Goal: Find specific page/section: Find specific page/section

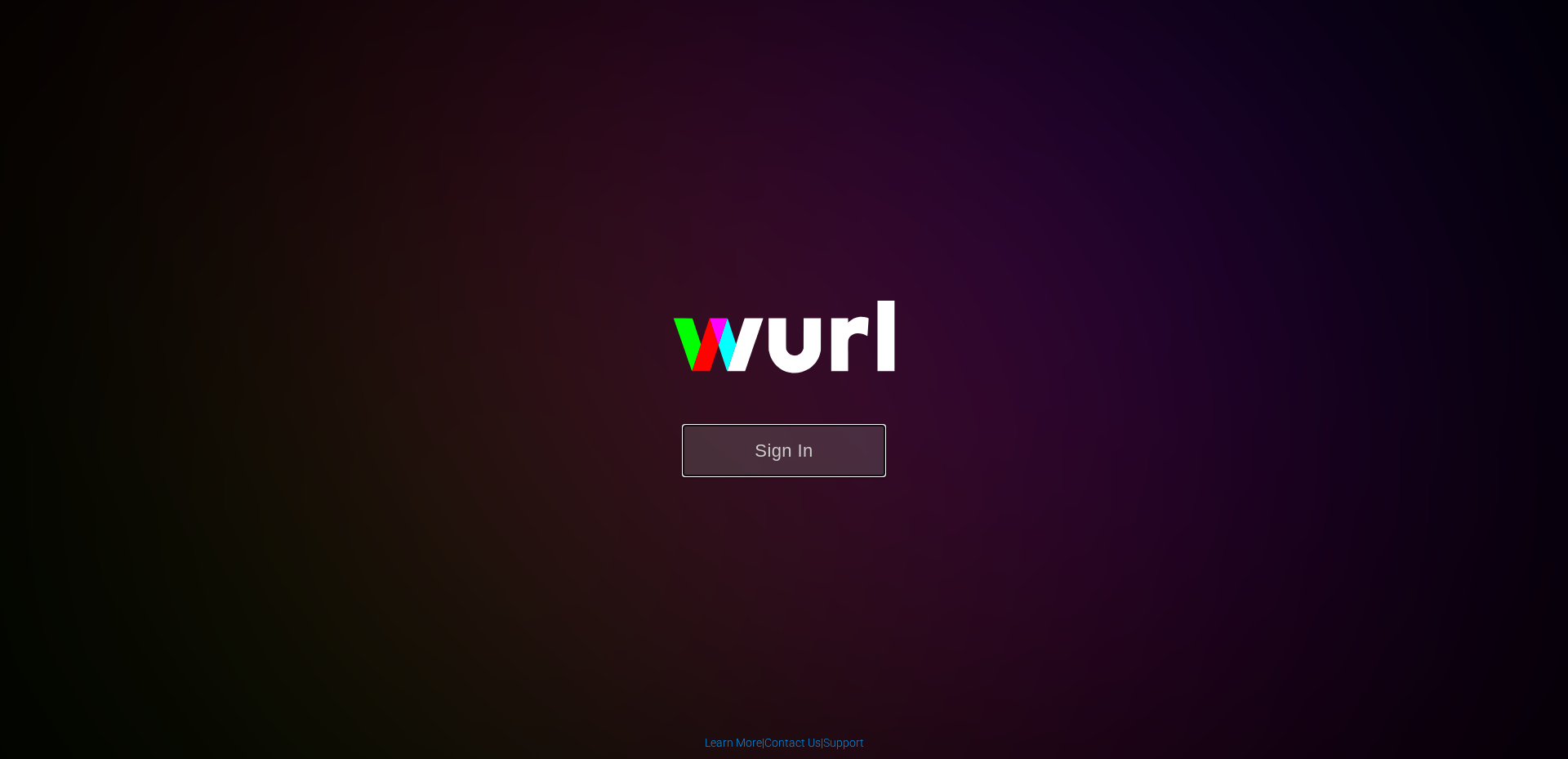
click at [770, 463] on button "Sign In" at bounding box center [784, 451] width 204 height 53
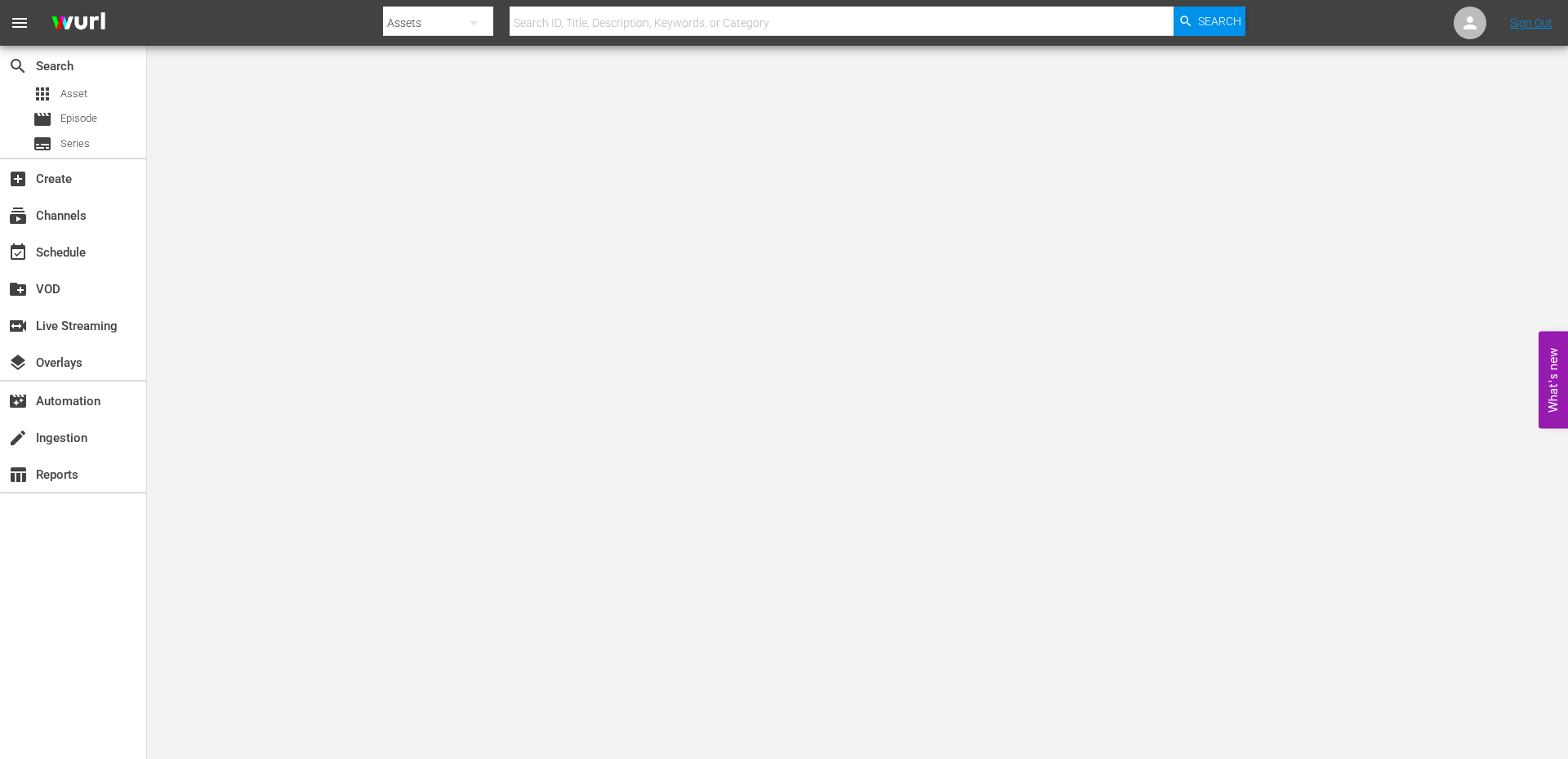
click at [67, 599] on div "search Search apps Asset movie Episode subtitles Series add_box Create subscrip…" at bounding box center [74, 426] width 147 height 759
click at [72, 93] on span "Asset" at bounding box center [74, 94] width 27 height 17
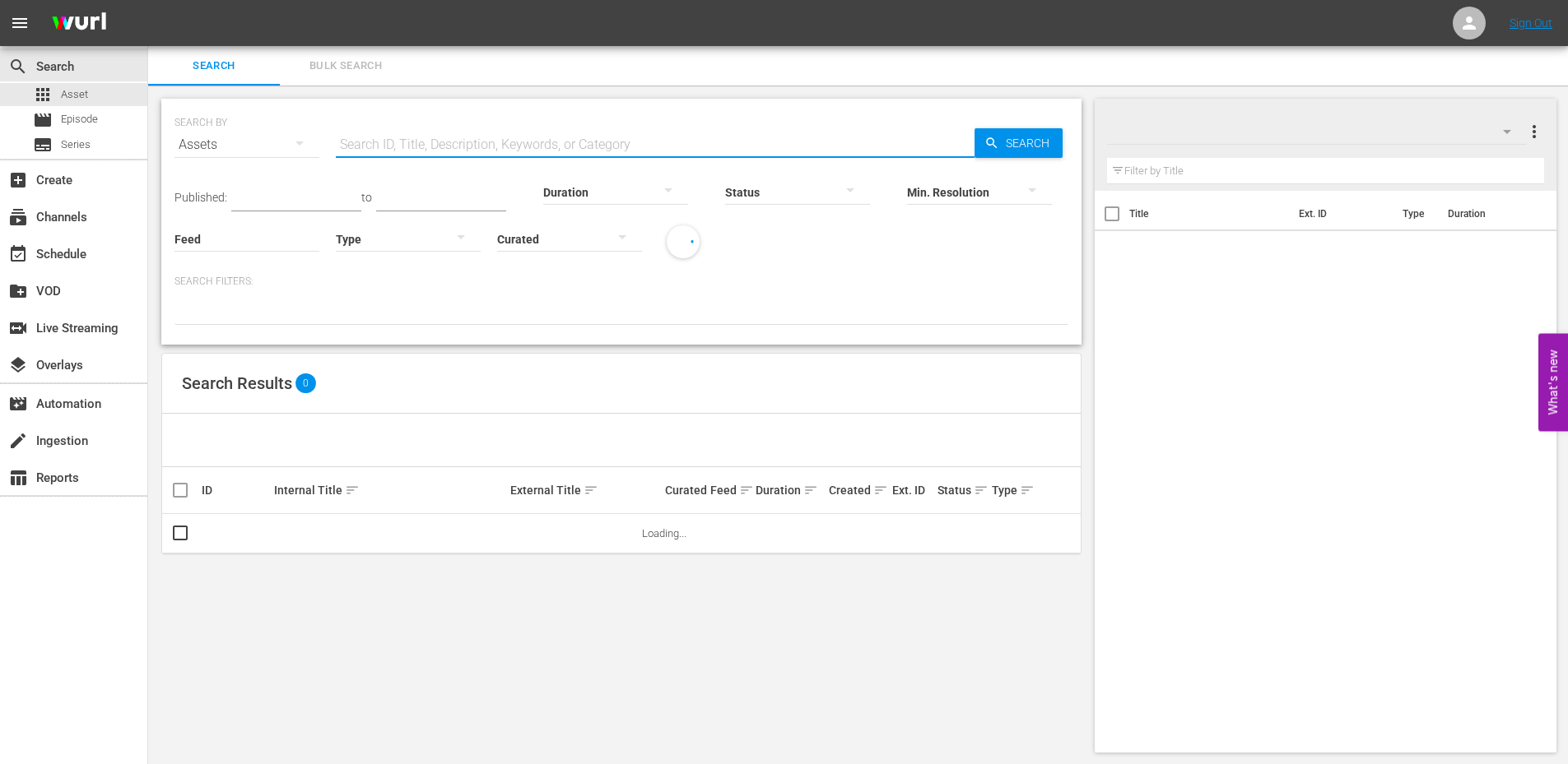
click at [432, 136] on input "text" at bounding box center [655, 145] width 639 height 39
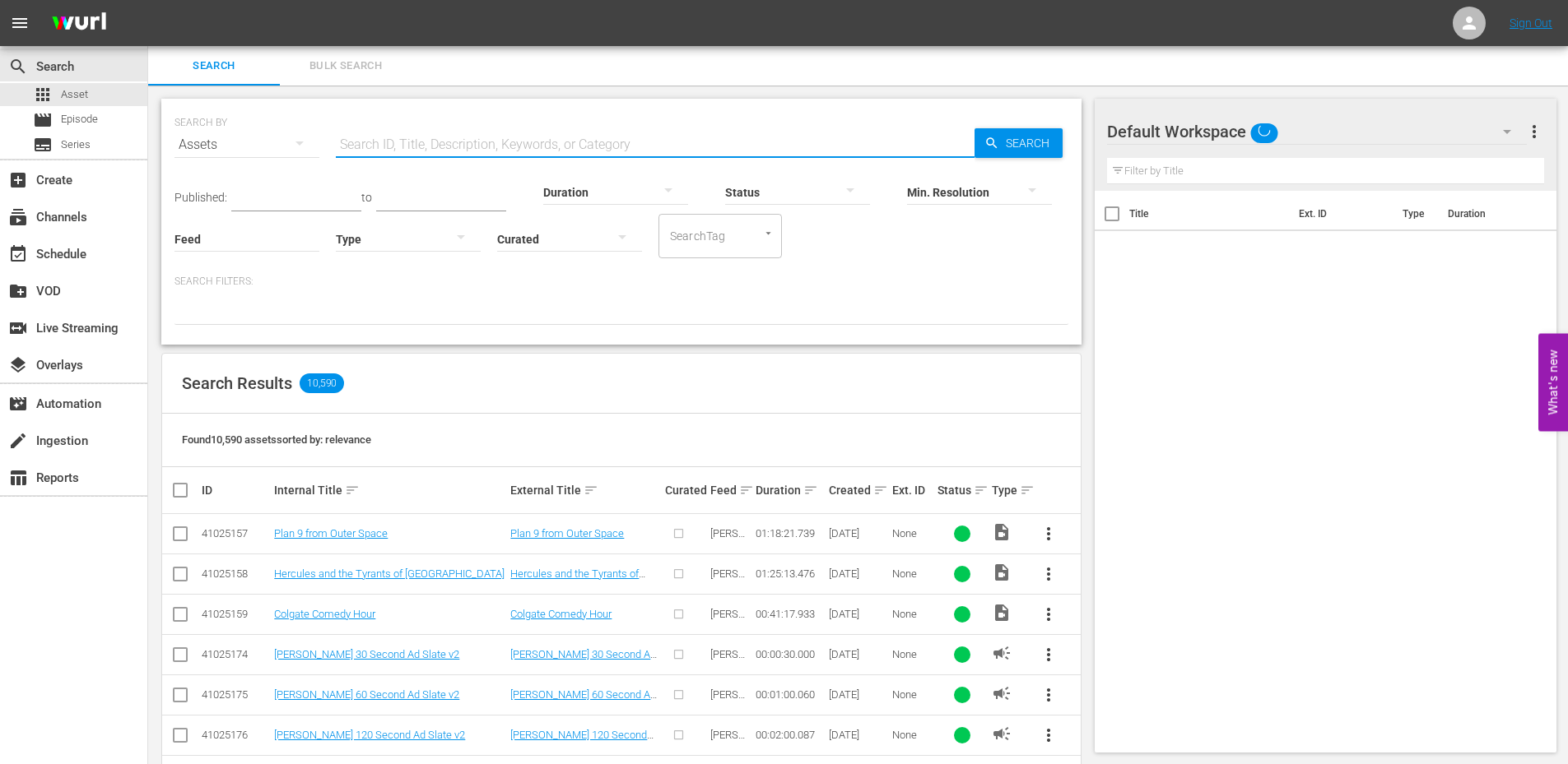
type input "CALL OF THE NIGHT"
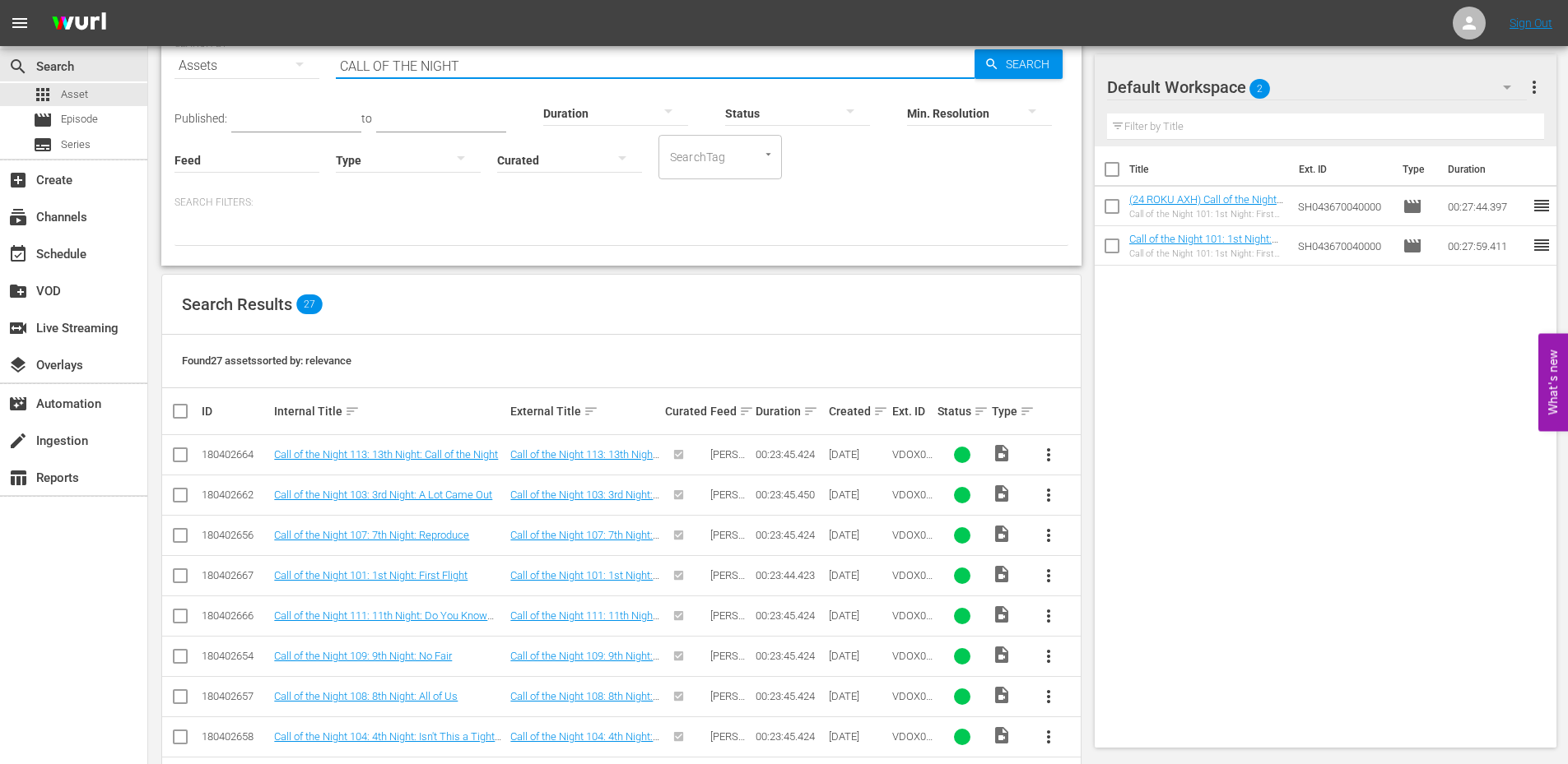
scroll to position [78, 0]
click at [1010, 456] on span "video_file" at bounding box center [1001, 454] width 20 height 20
click at [1002, 453] on span "video_file" at bounding box center [1001, 454] width 20 height 20
click at [1001, 457] on span "video_file" at bounding box center [1001, 454] width 20 height 20
click at [84, 120] on span "Episode" at bounding box center [80, 119] width 38 height 17
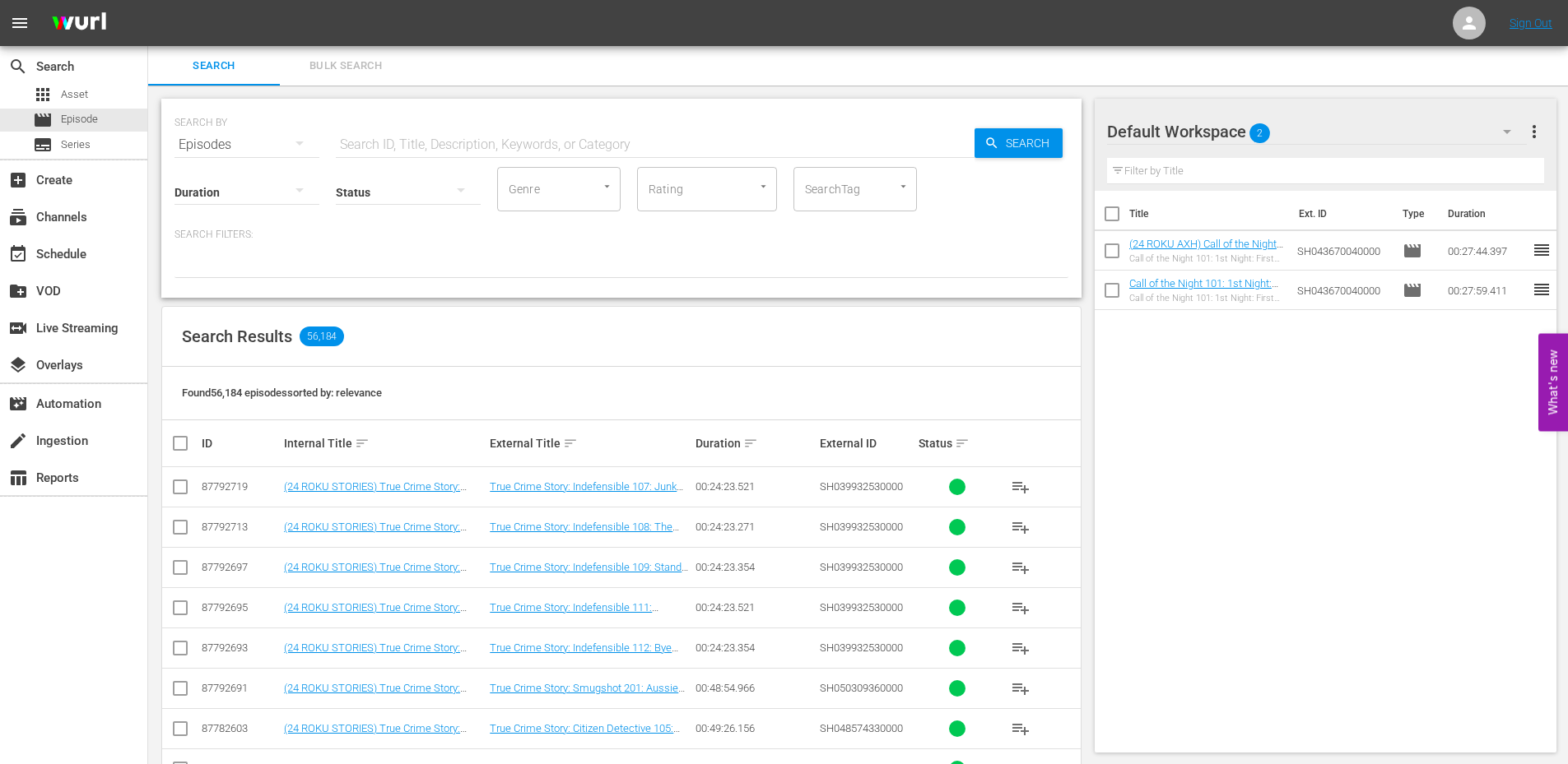
click at [348, 62] on span "Bulk Search" at bounding box center [345, 66] width 112 height 19
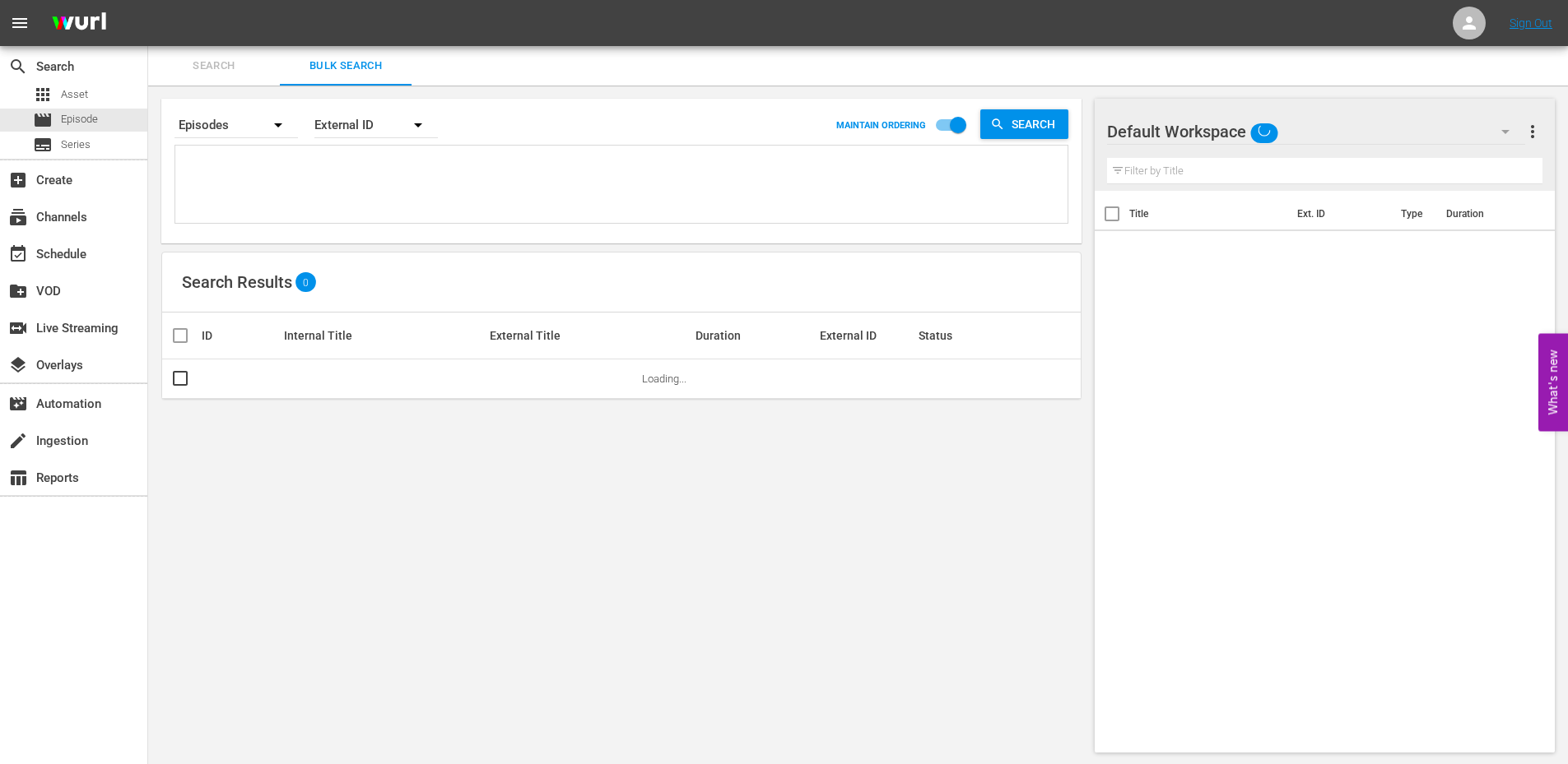
click at [191, 60] on span "Search" at bounding box center [213, 66] width 112 height 19
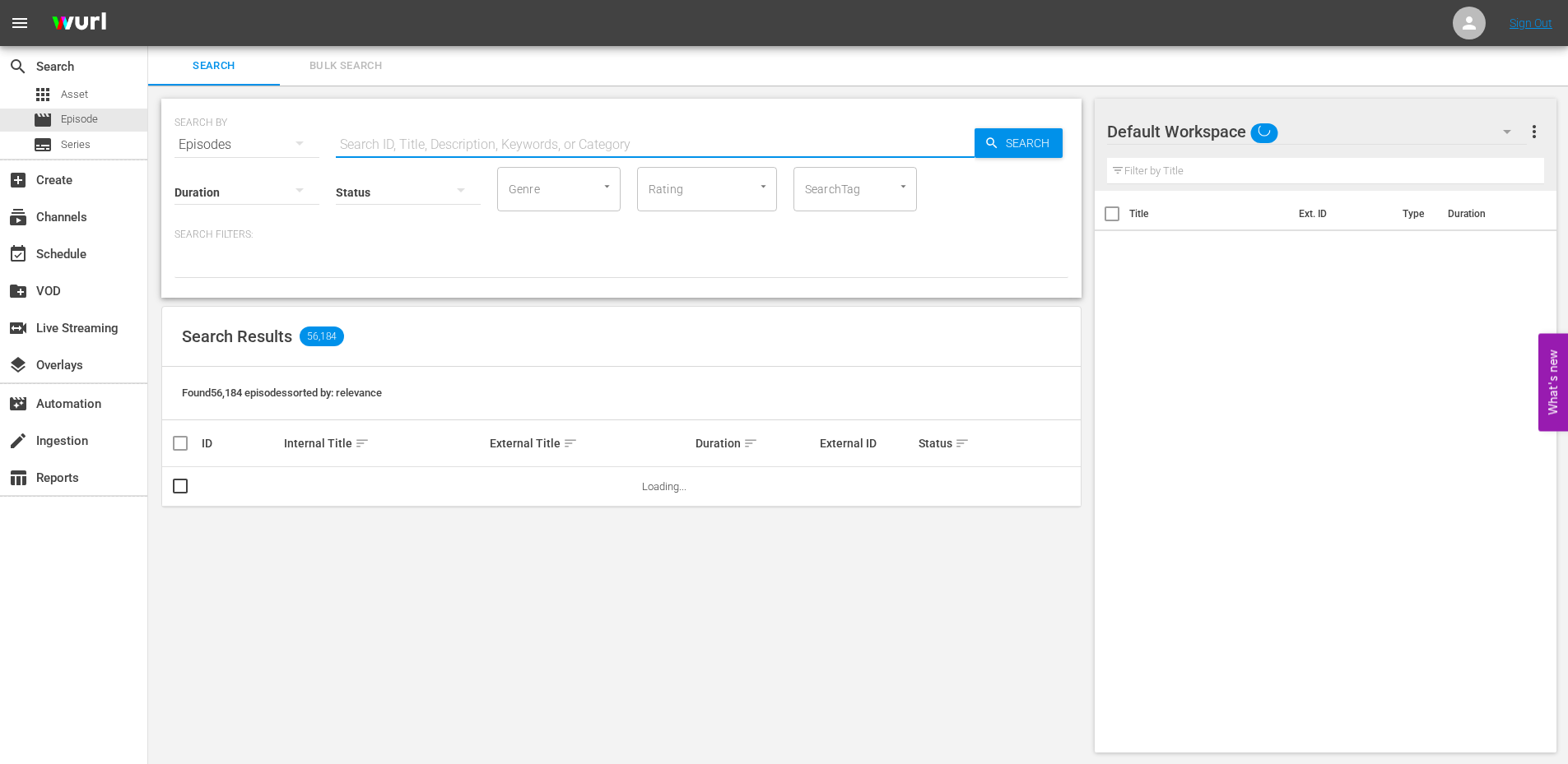
click at [388, 136] on input "text" at bounding box center [655, 145] width 639 height 39
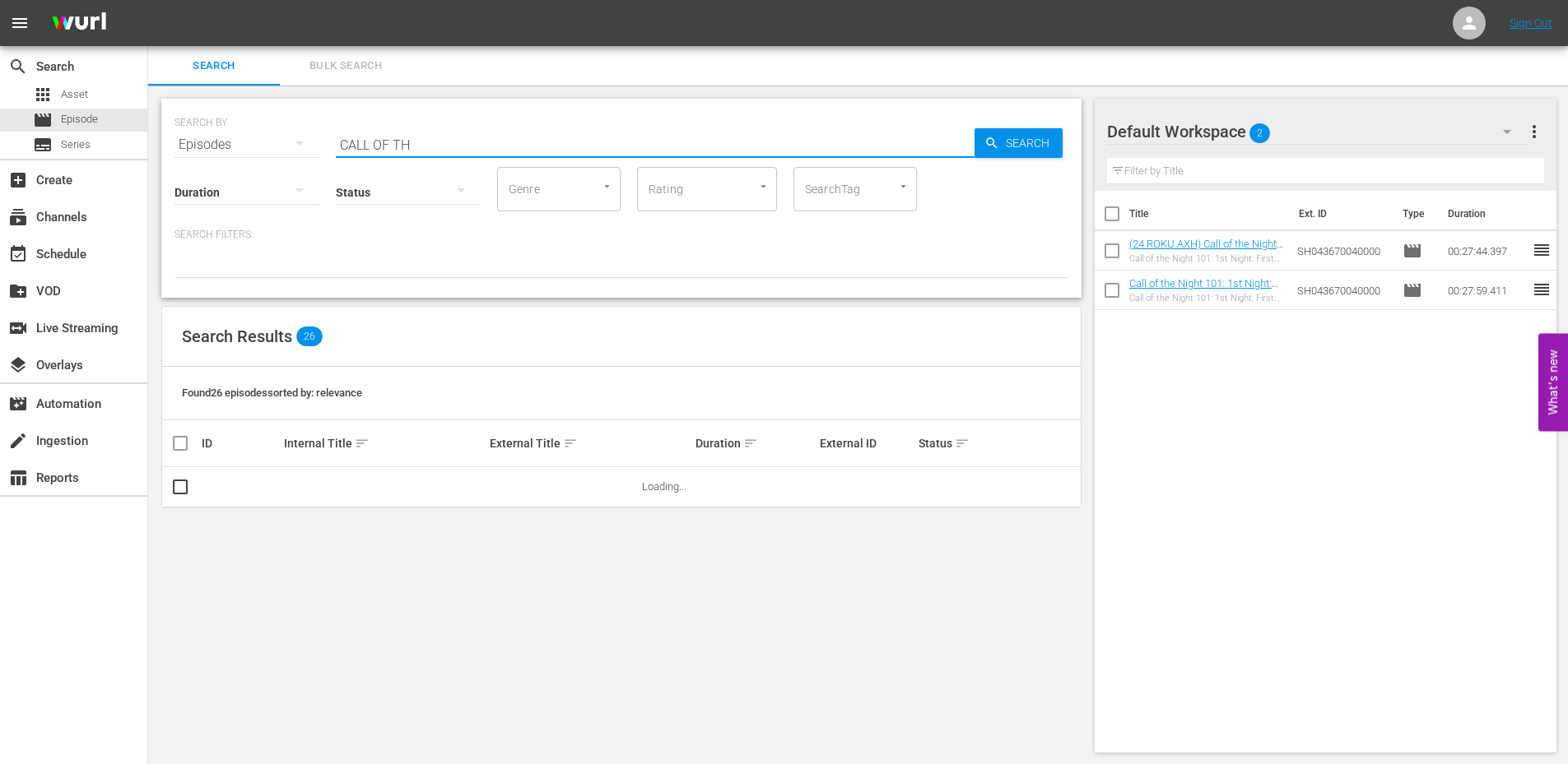
type input "Call of the Night"
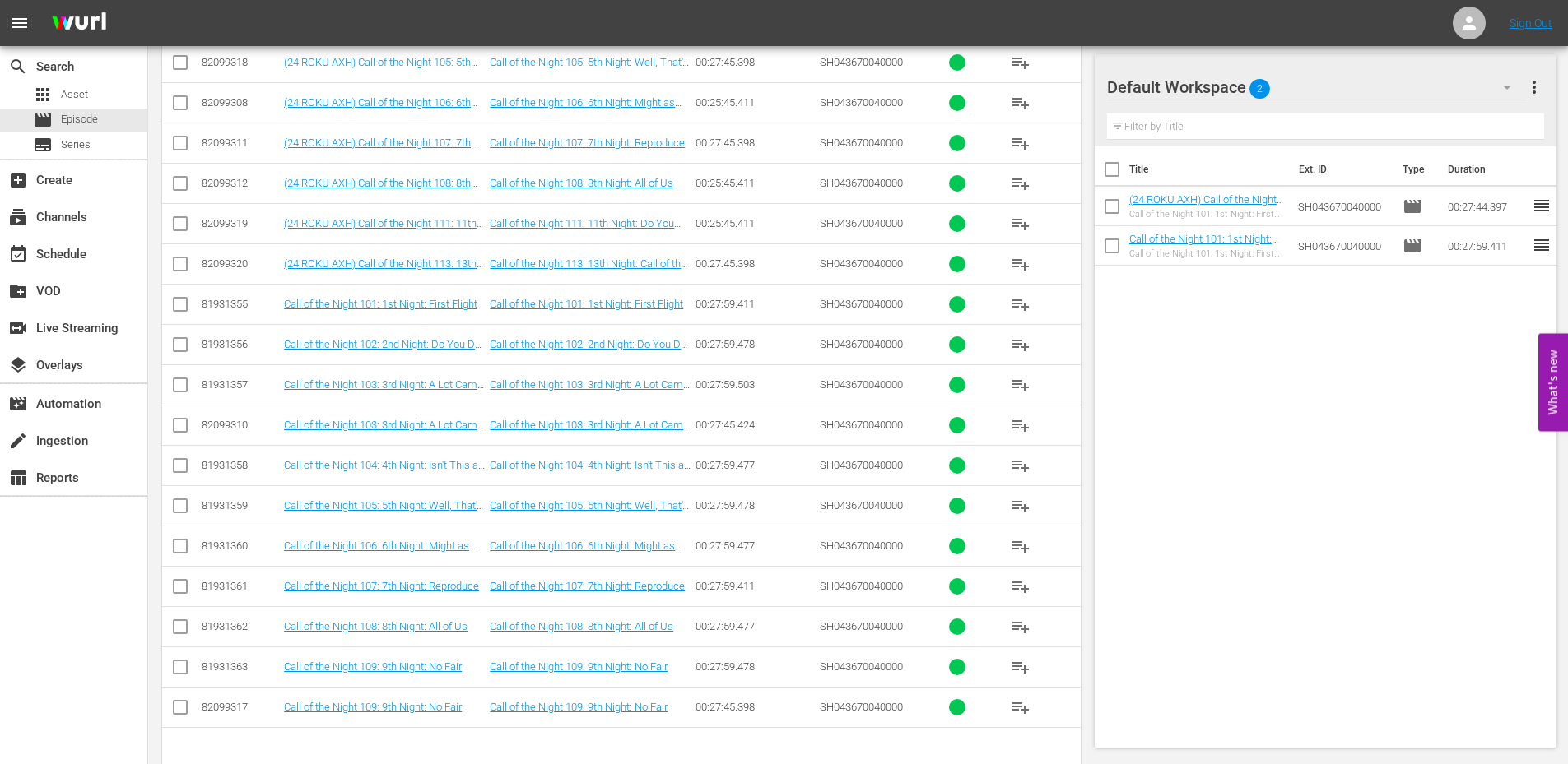
scroll to position [546, 0]
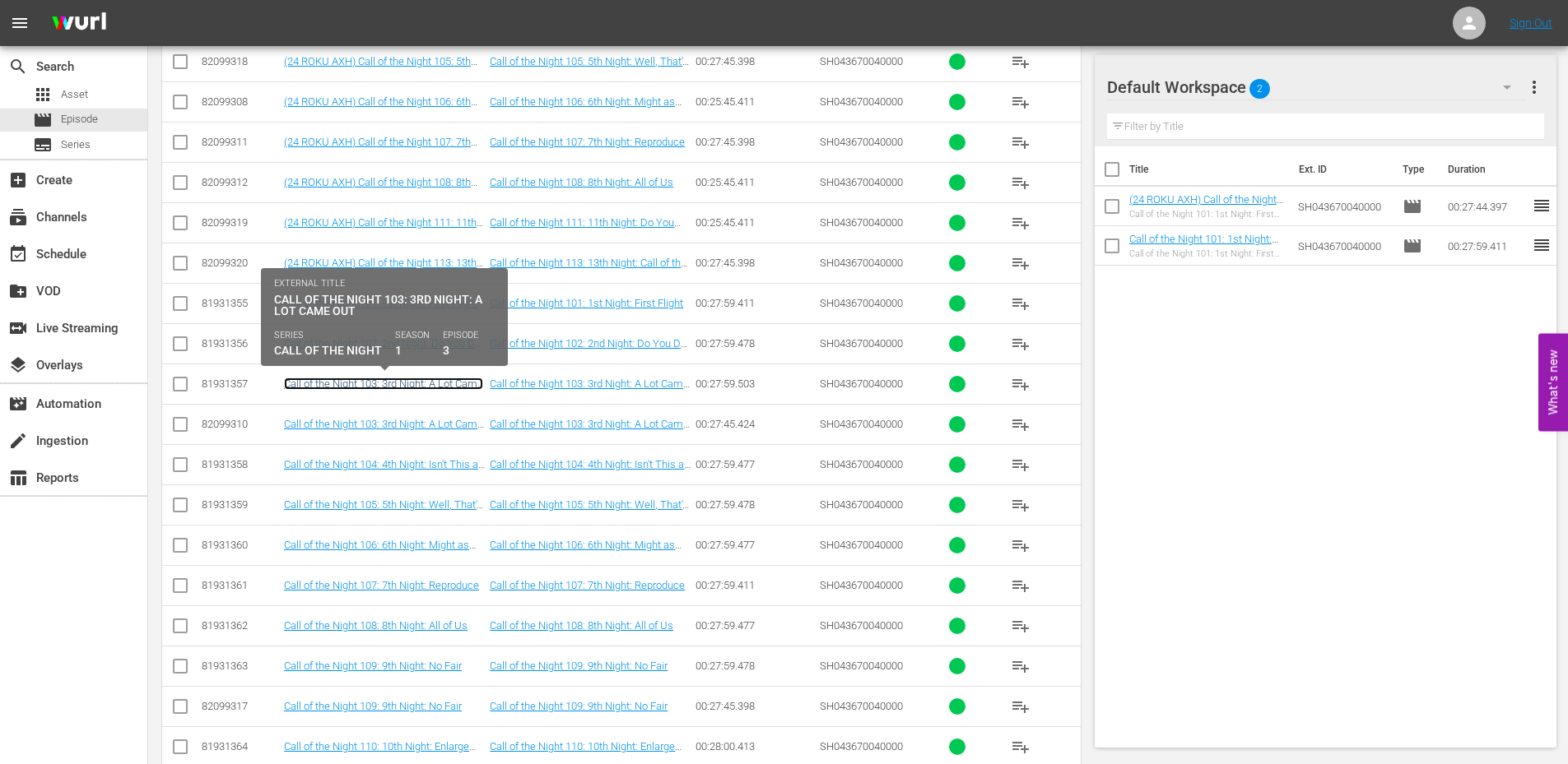
click at [298, 384] on link "Call of the Night 103: 3rd Night: A Lot Came Out" at bounding box center [384, 390] width 199 height 25
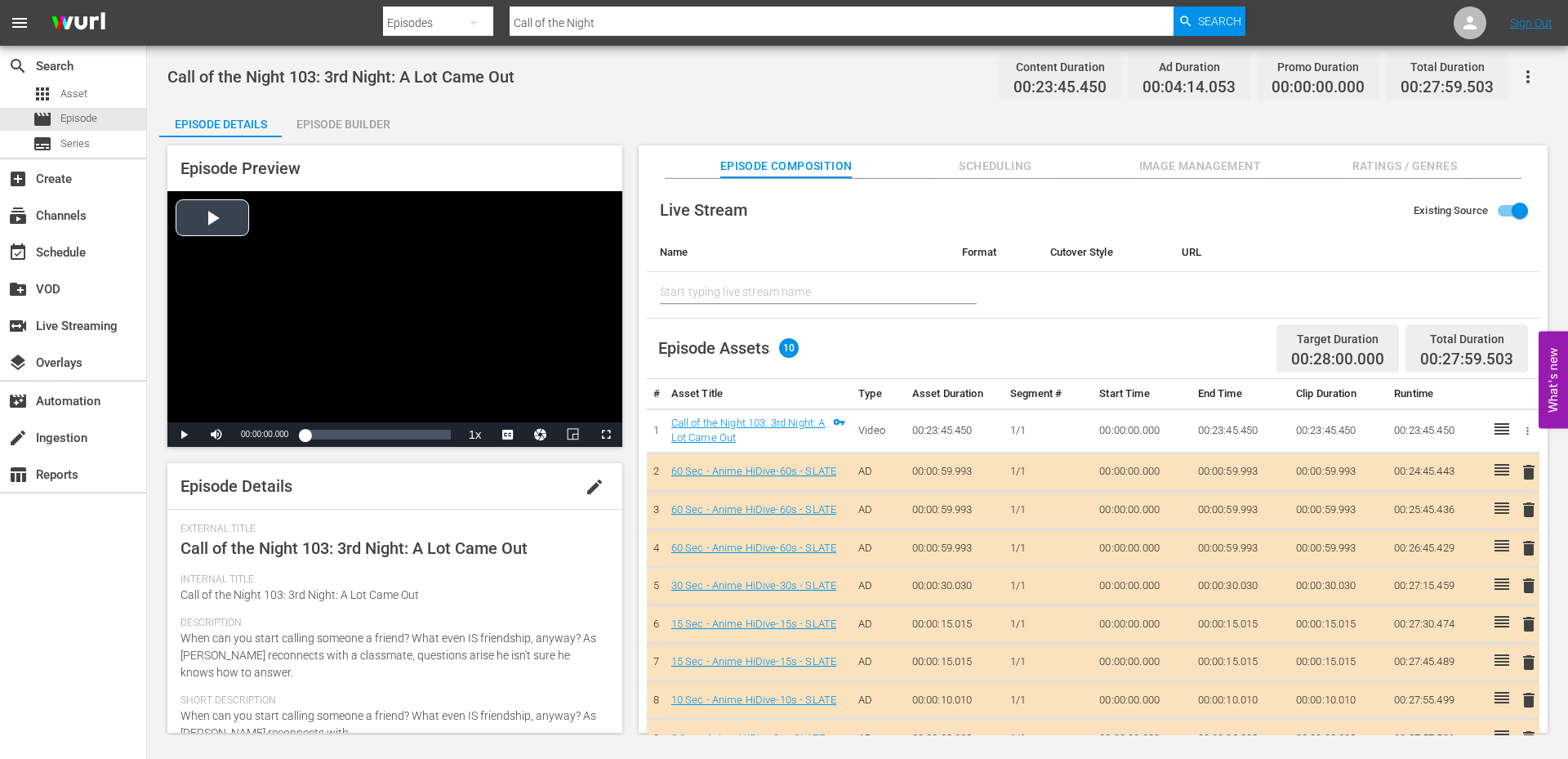
click at [215, 211] on div "Video Player" at bounding box center [395, 307] width 455 height 231
click at [207, 221] on div "Video Player" at bounding box center [395, 307] width 455 height 231
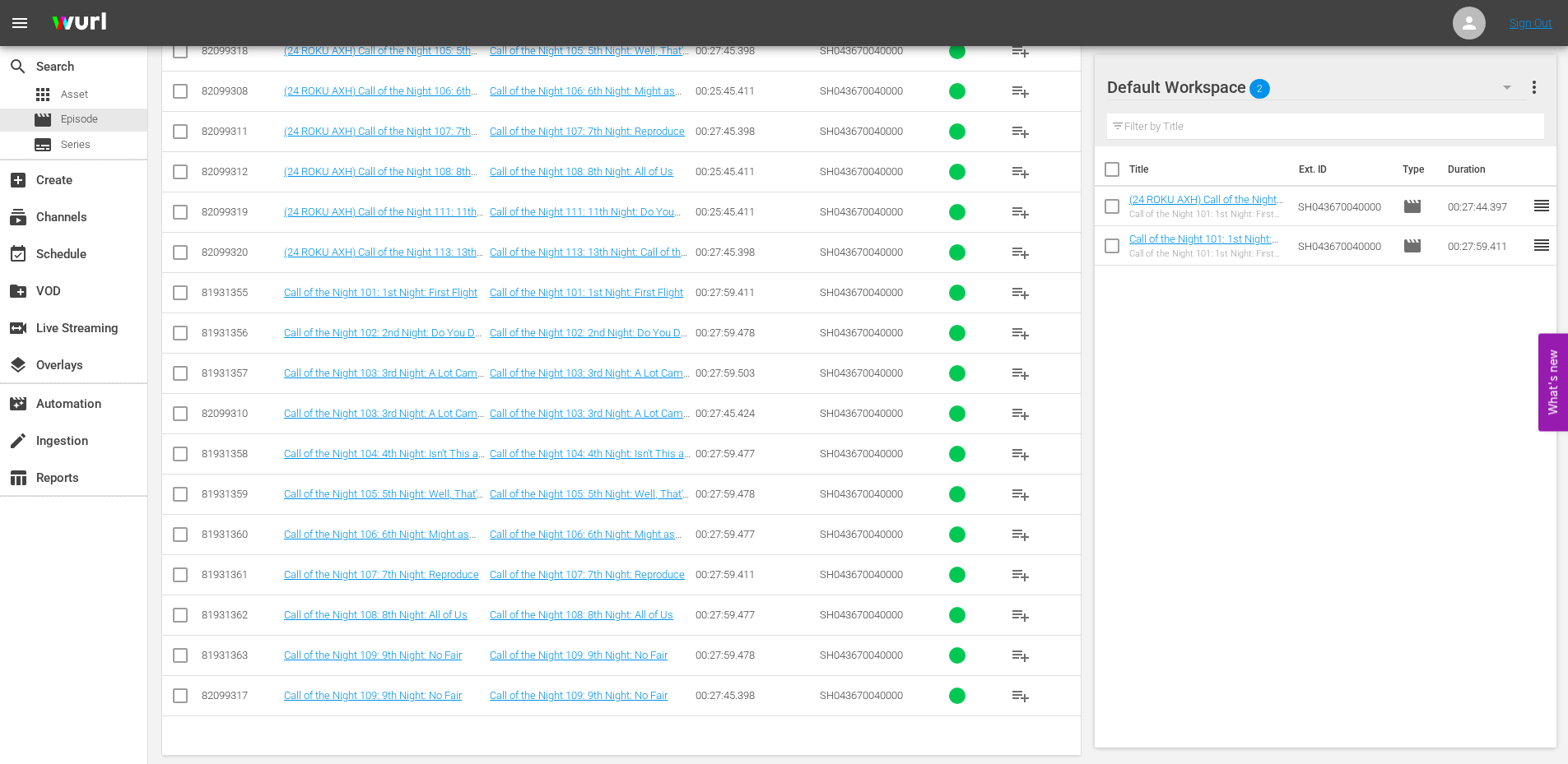
scroll to position [579, 0]
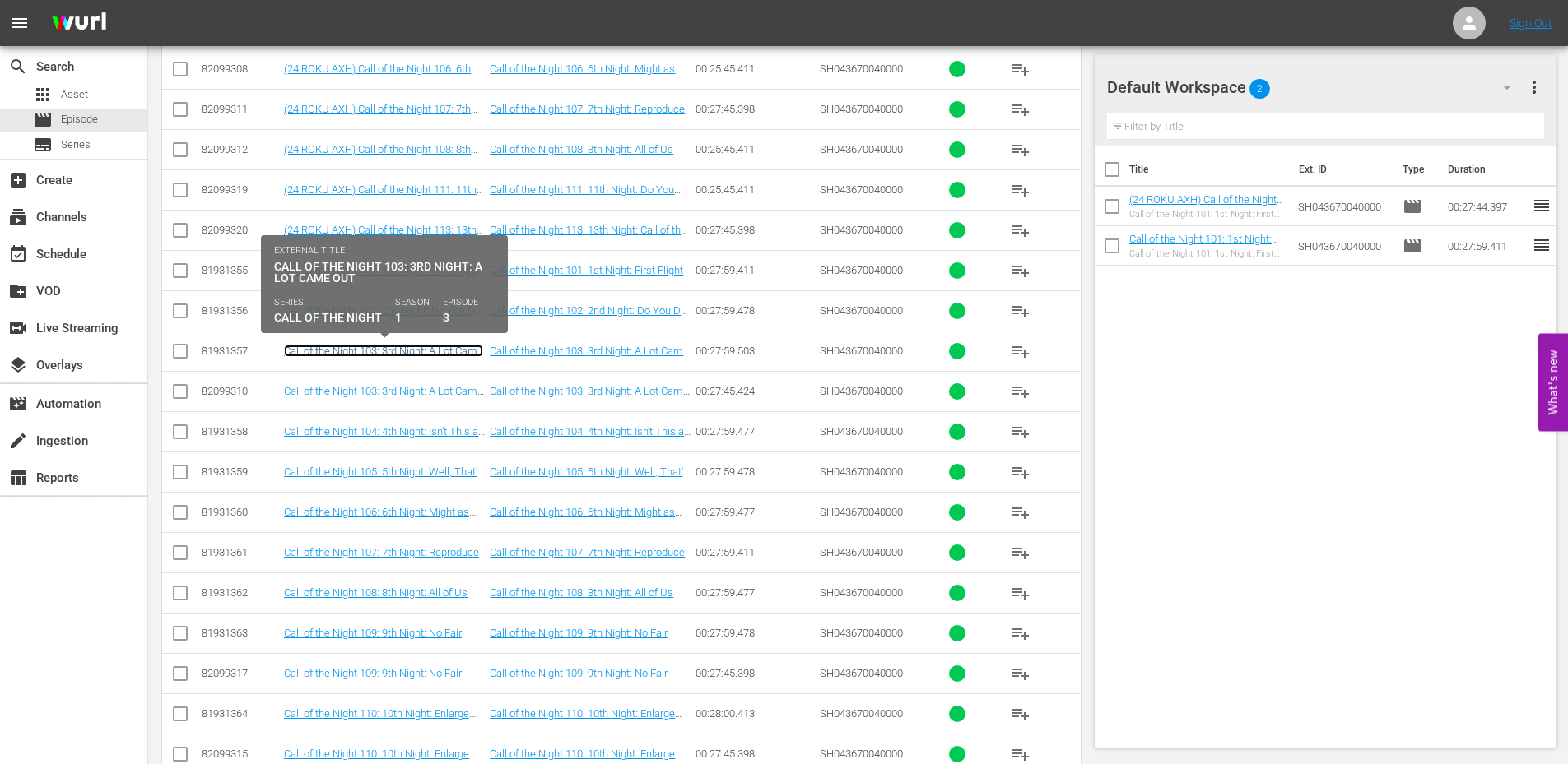
click at [353, 350] on link "Call of the Night 103: 3rd Night: A Lot Came Out" at bounding box center [384, 356] width 199 height 25
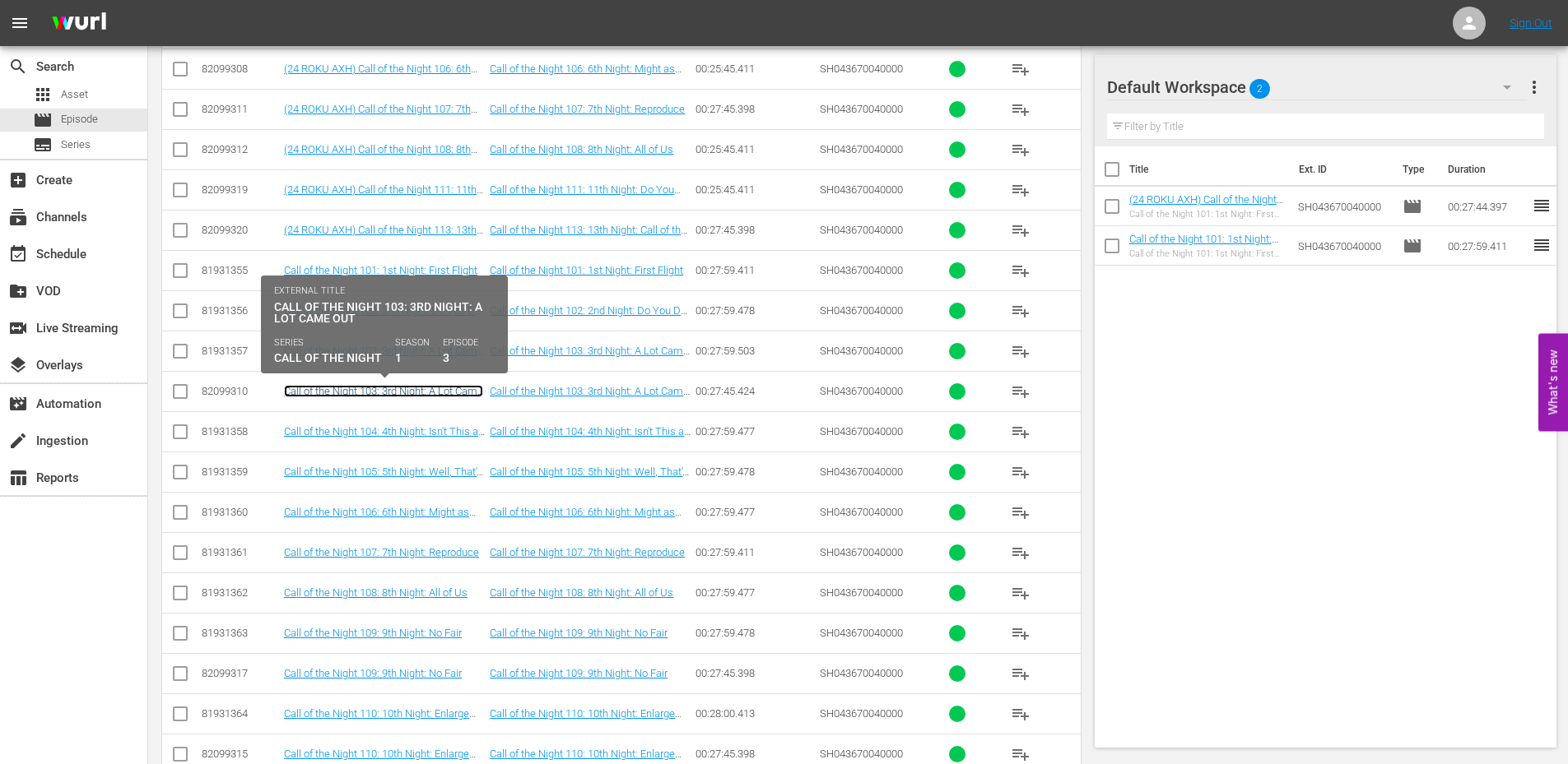
click at [355, 396] on link "Call of the Night 103: 3rd Night: A Lot Came Out" at bounding box center [384, 397] width 199 height 25
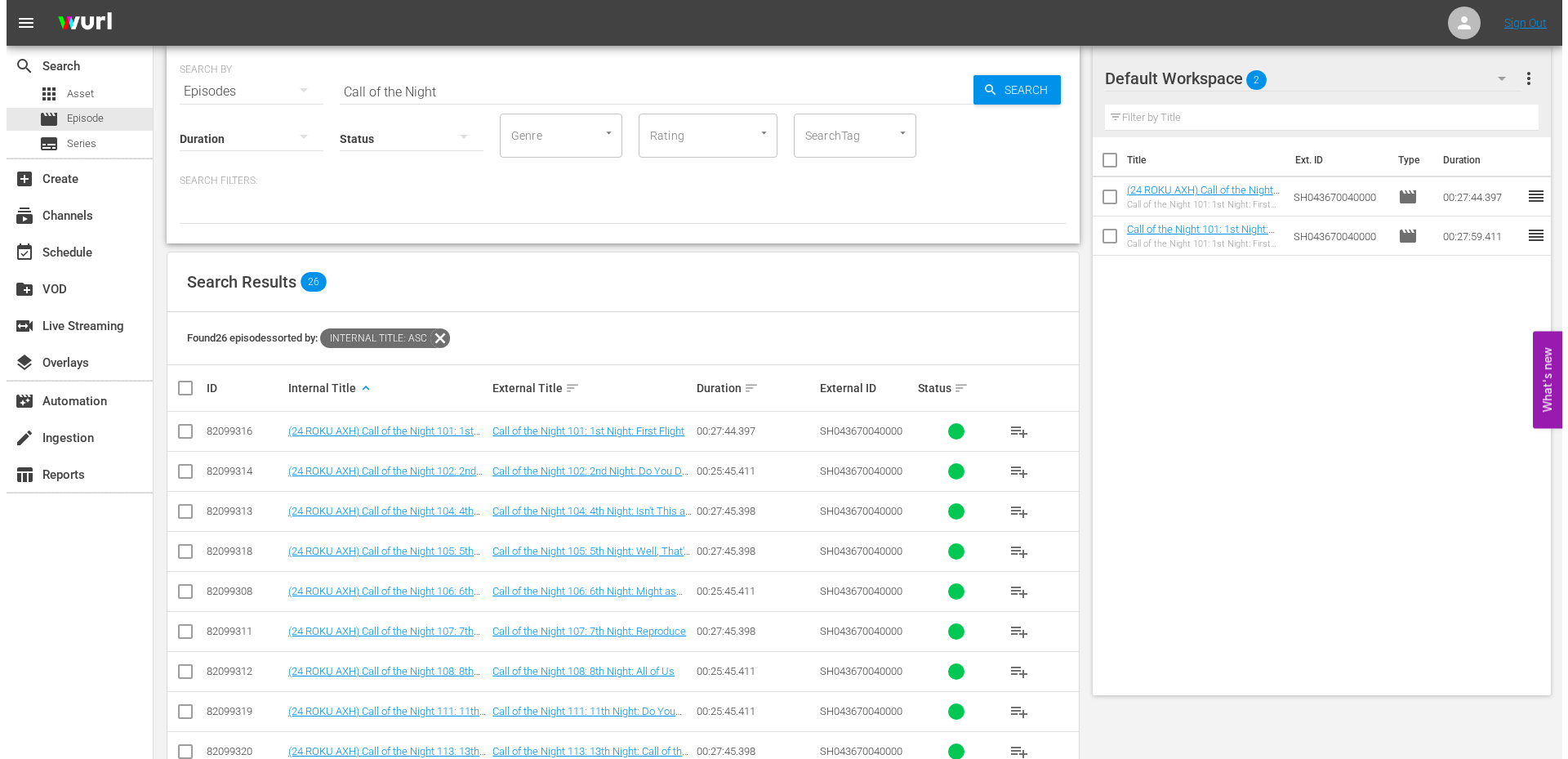
scroll to position [0, 0]
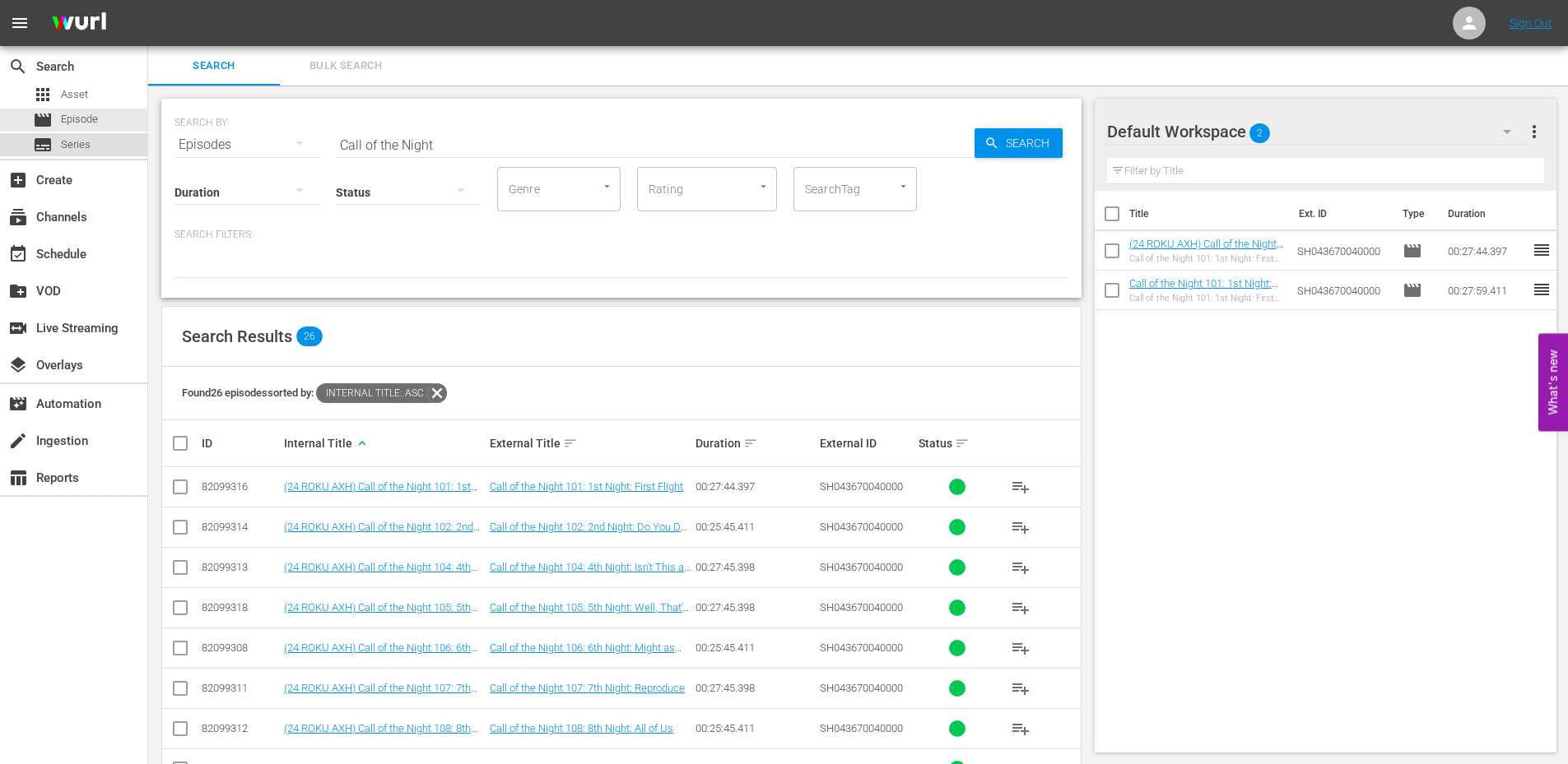
click at [76, 143] on span "Series" at bounding box center [76, 144] width 30 height 17
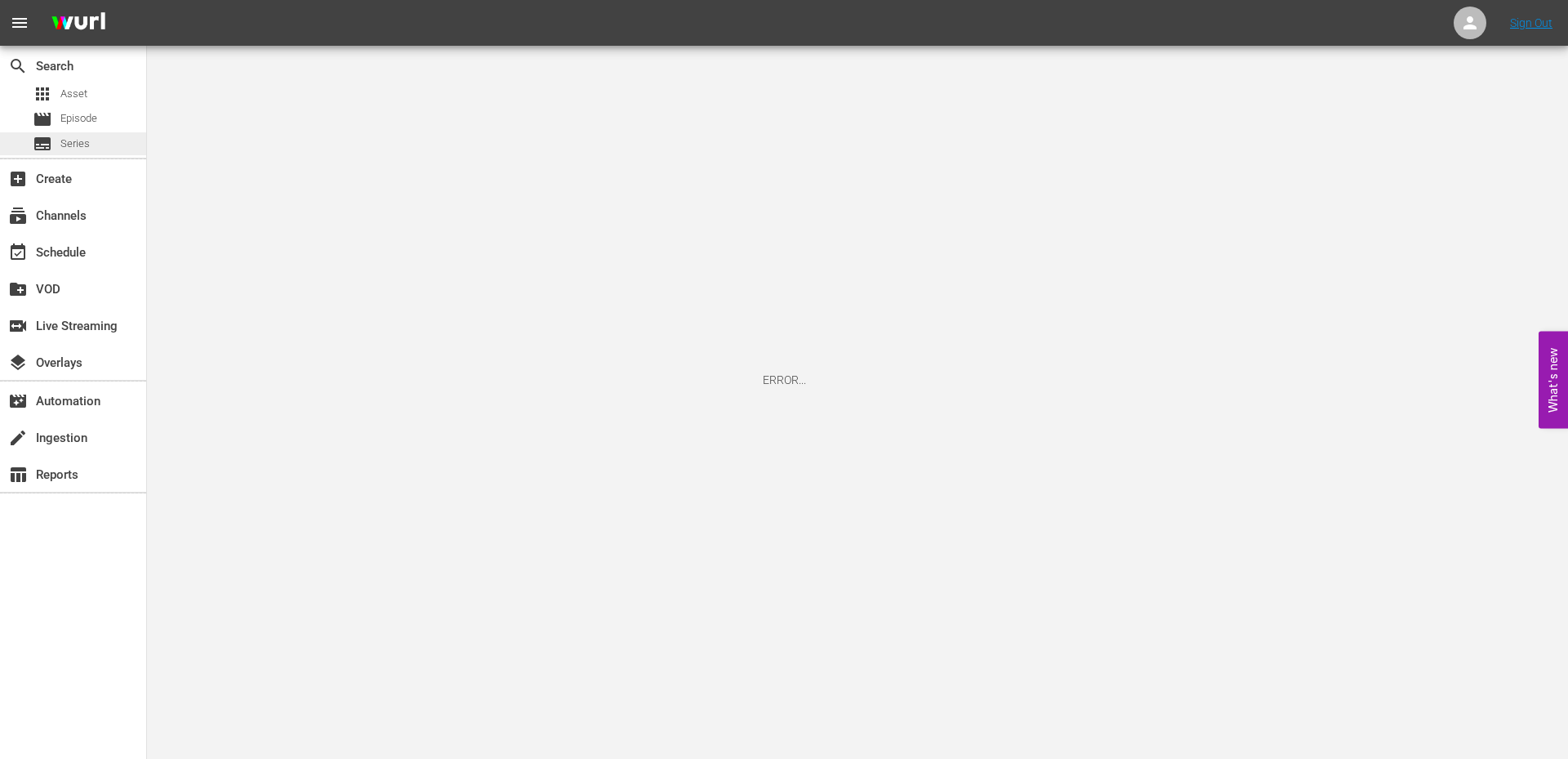
click at [78, 143] on span "Series" at bounding box center [75, 143] width 29 height 17
click at [72, 25] on img at bounding box center [78, 23] width 78 height 38
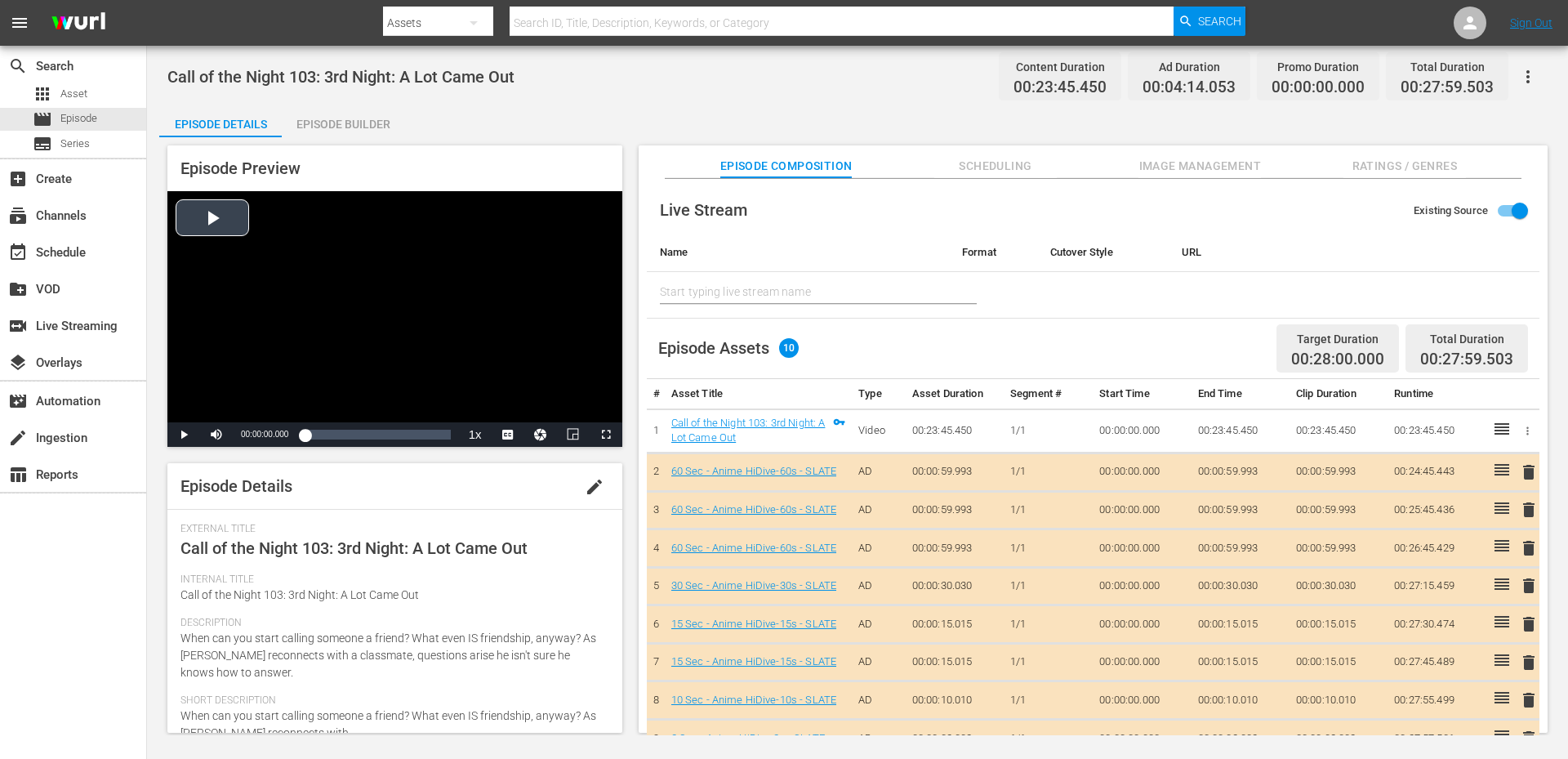
click at [215, 231] on div "Video Player" at bounding box center [395, 307] width 455 height 231
click at [216, 229] on div "Video Player" at bounding box center [395, 307] width 455 height 231
click at [64, 96] on span "Asset" at bounding box center [74, 94] width 27 height 17
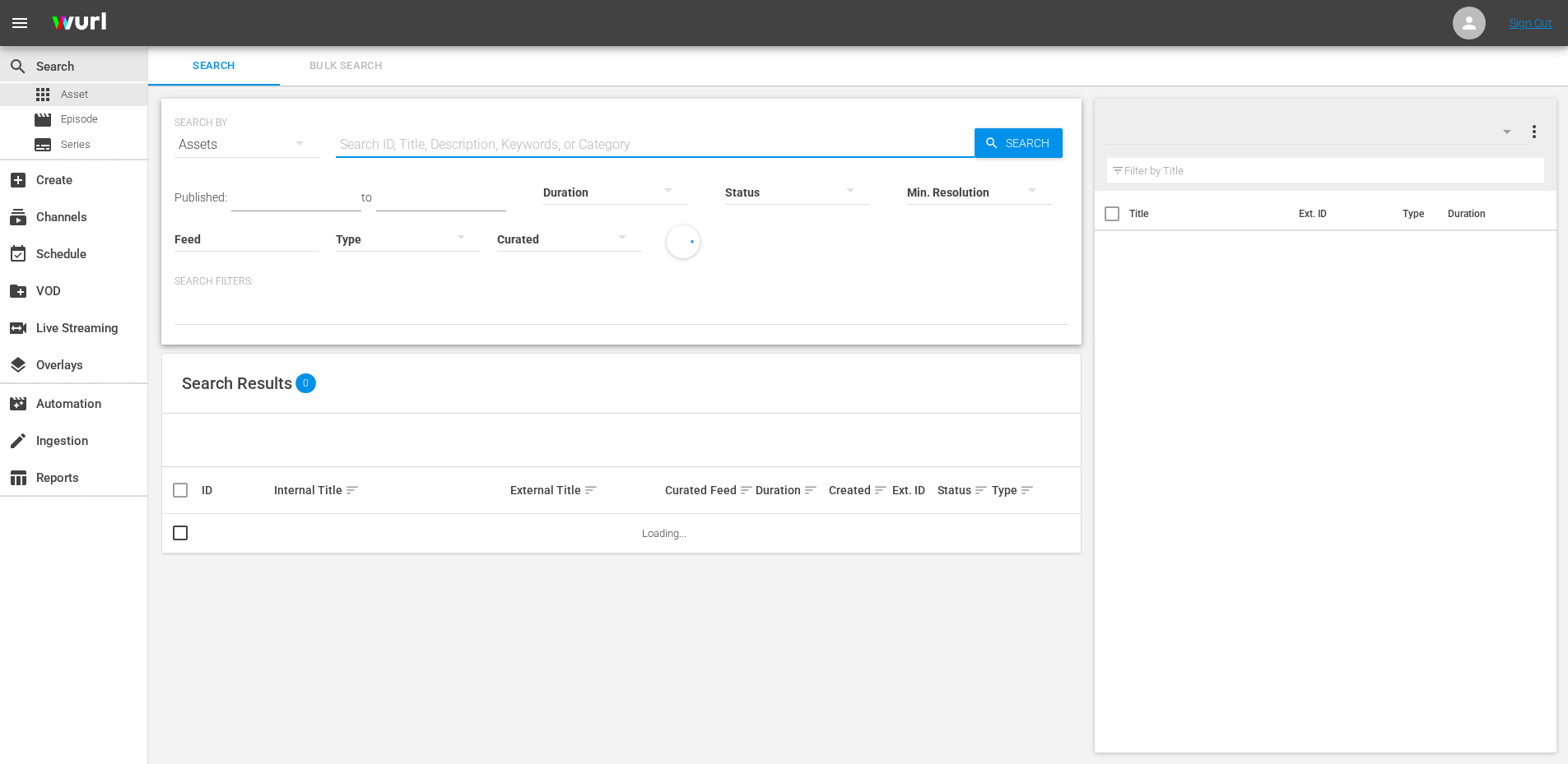
click at [390, 148] on input "text" at bounding box center [655, 145] width 639 height 39
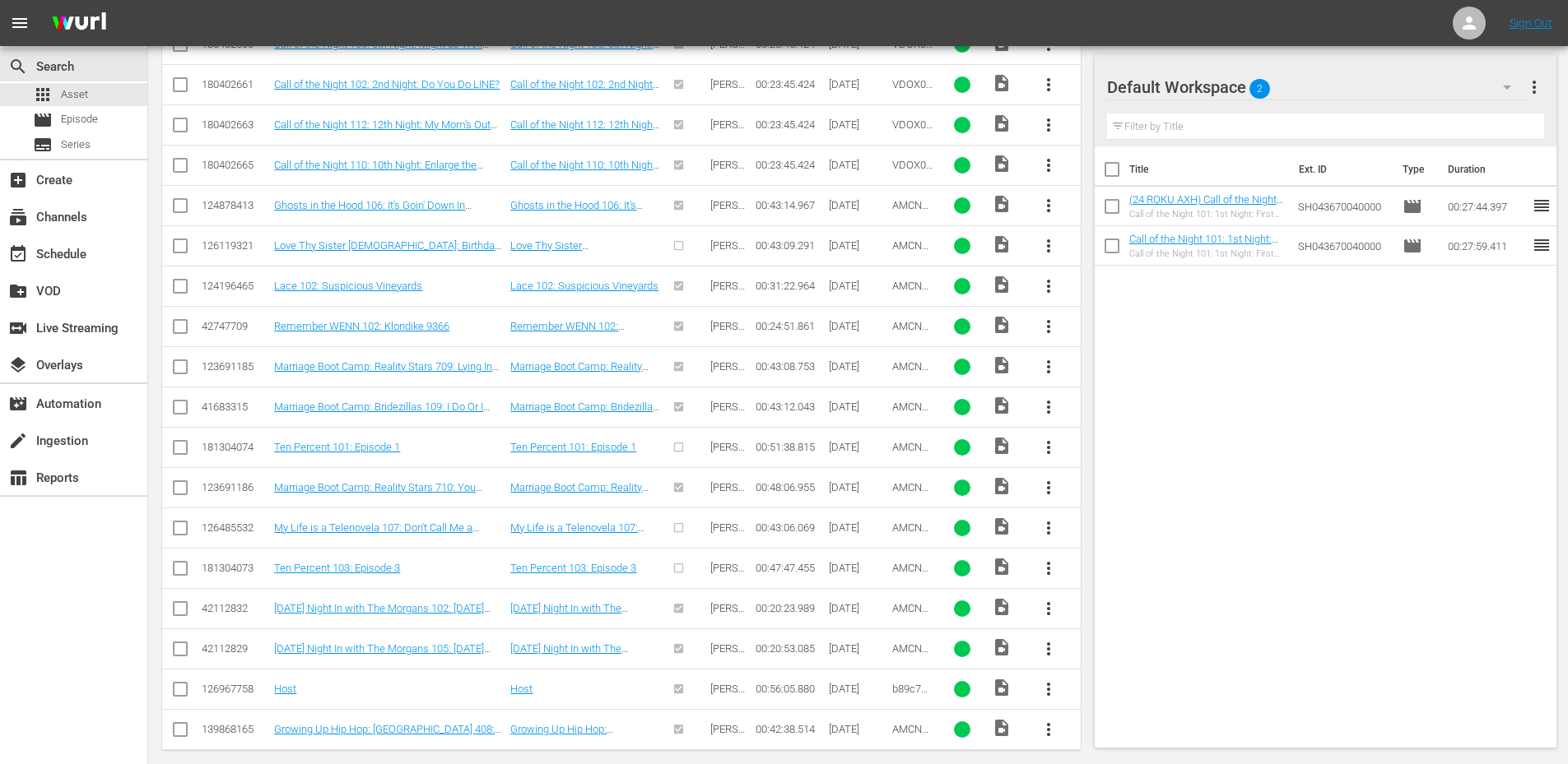
scroll to position [869, 0]
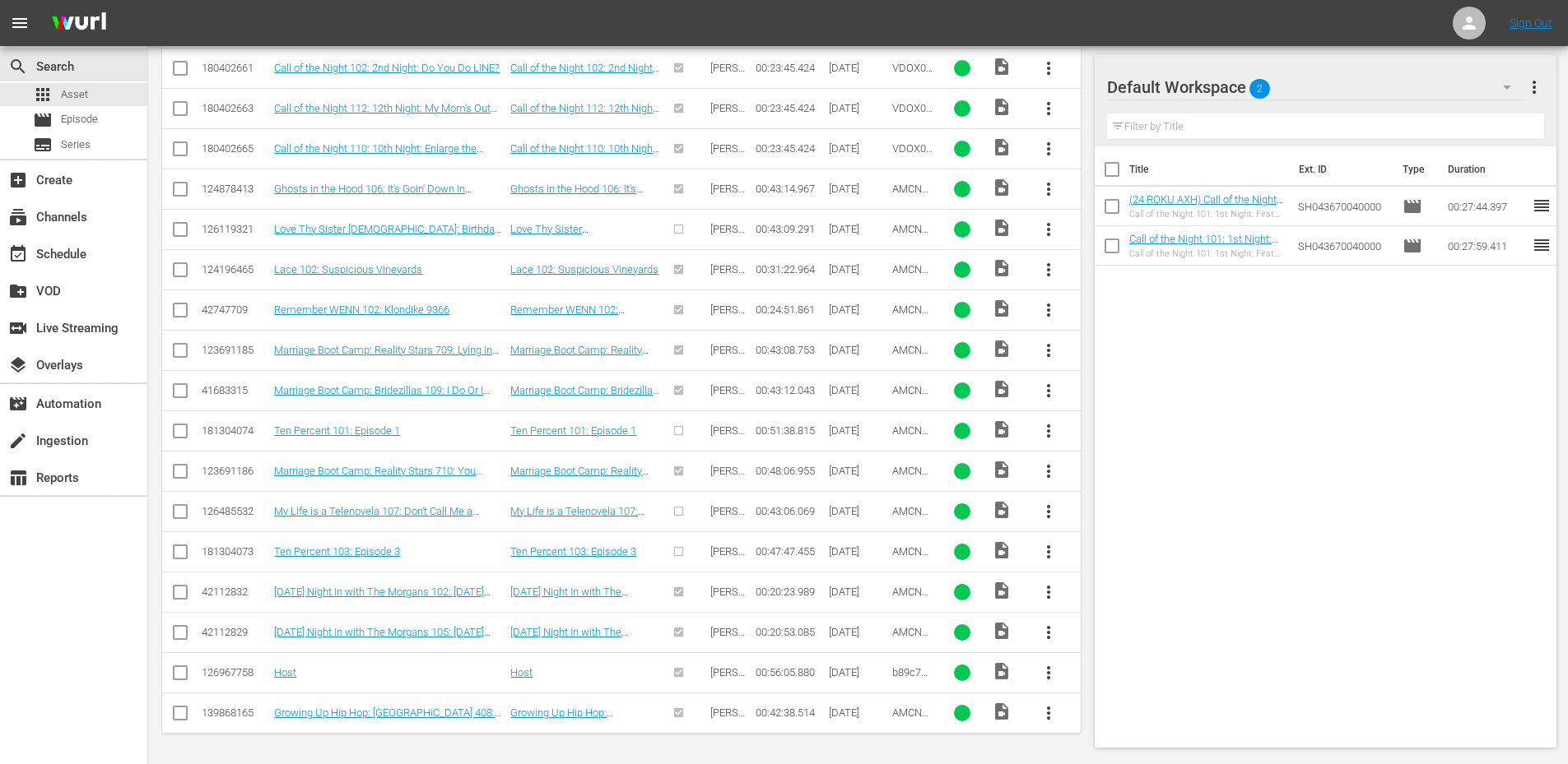
type input "Call of the Night"
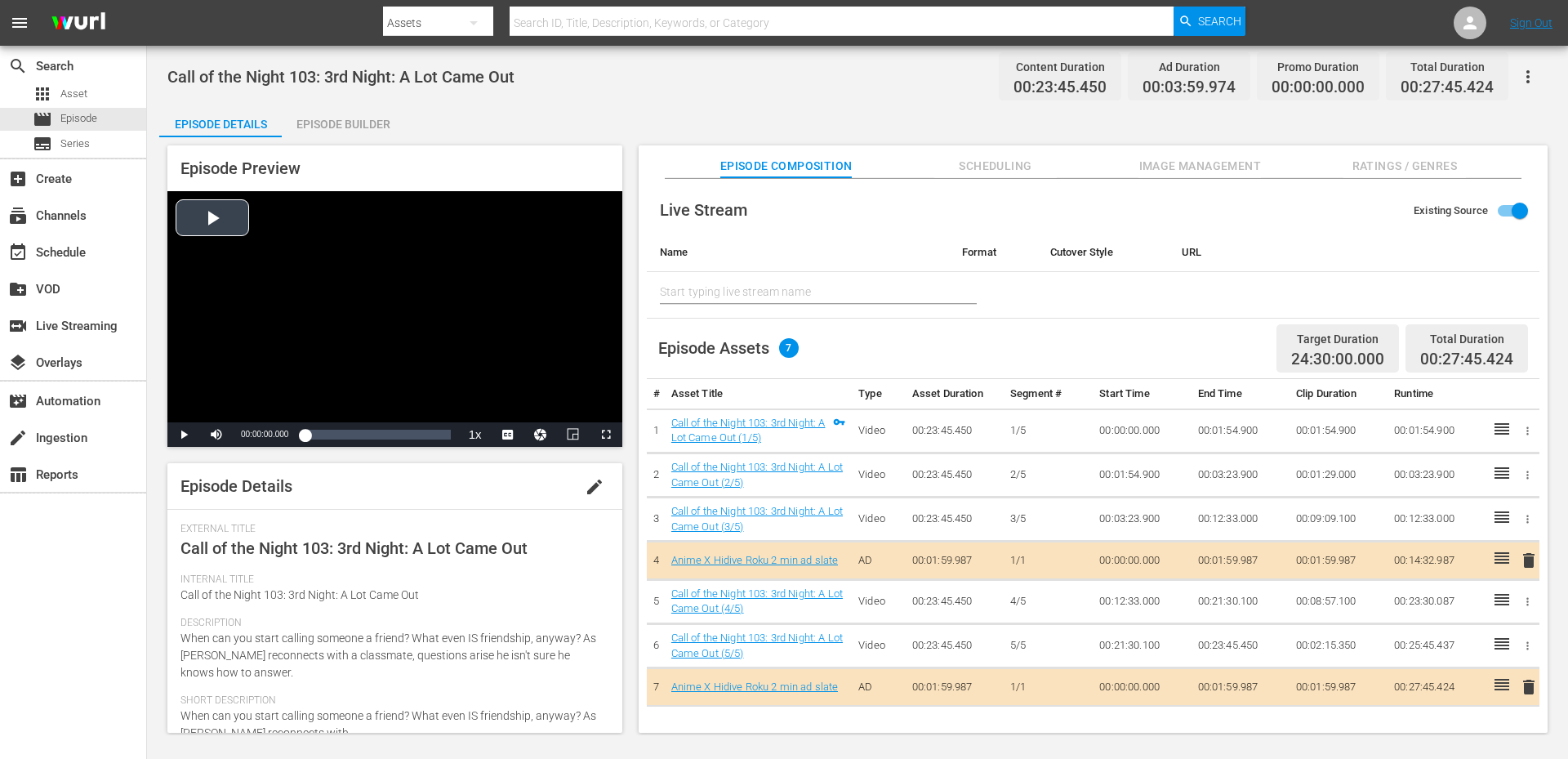
click at [216, 224] on div "Video Player" at bounding box center [395, 307] width 455 height 231
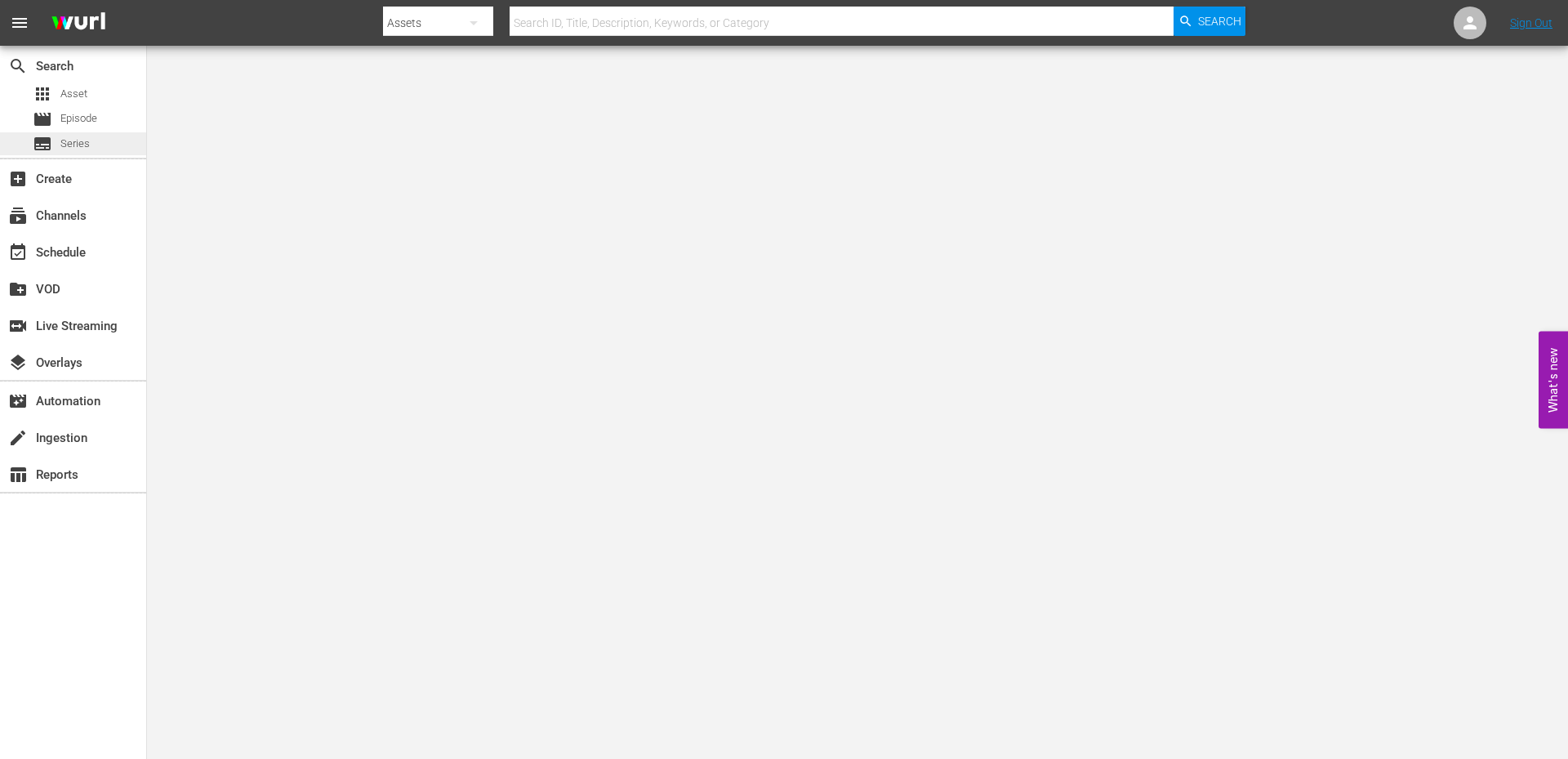
click at [68, 137] on span "Series" at bounding box center [75, 143] width 29 height 17
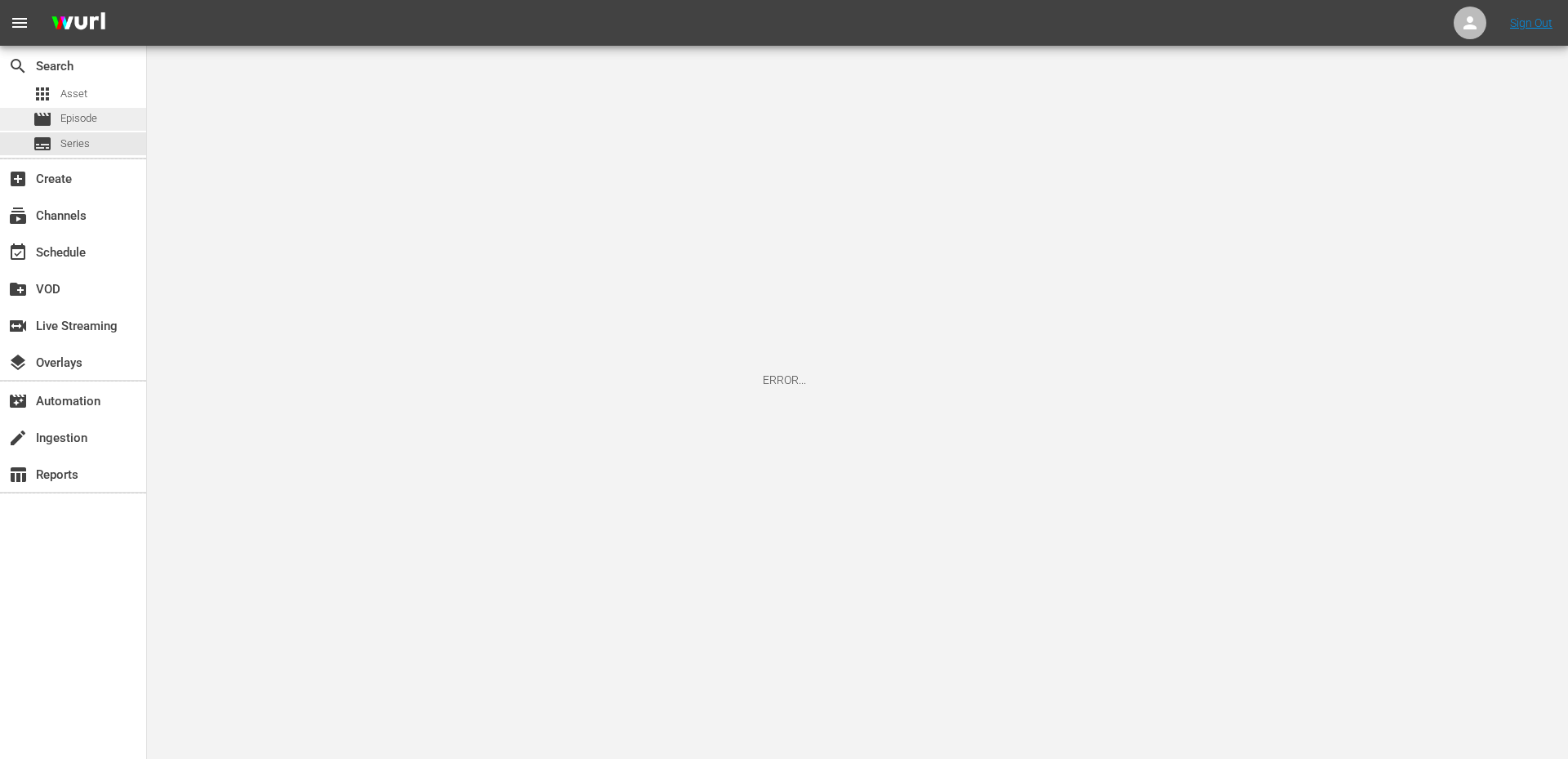
click at [74, 118] on span "Episode" at bounding box center [79, 119] width 37 height 17
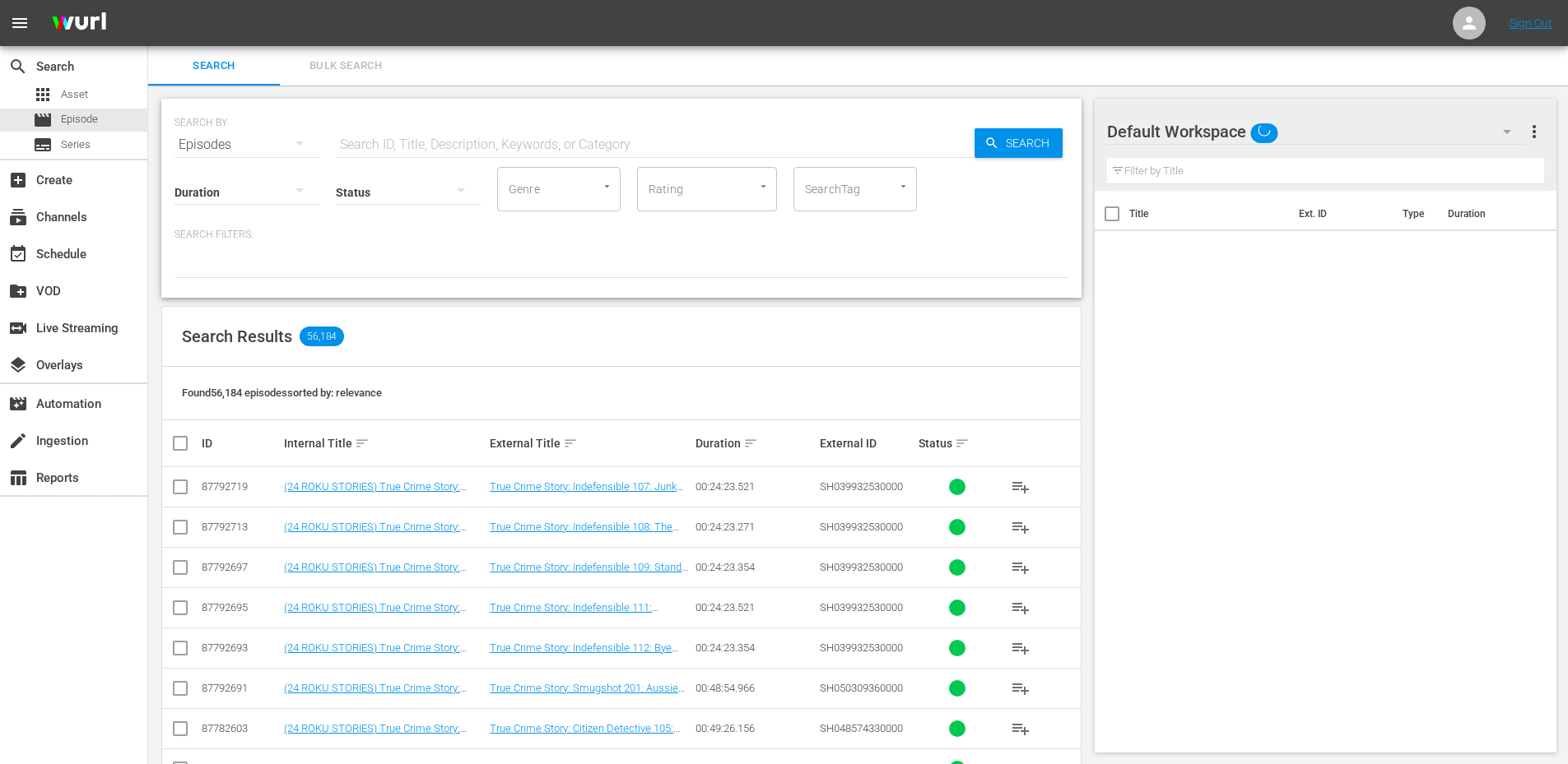
click at [368, 143] on input "text" at bounding box center [655, 145] width 639 height 39
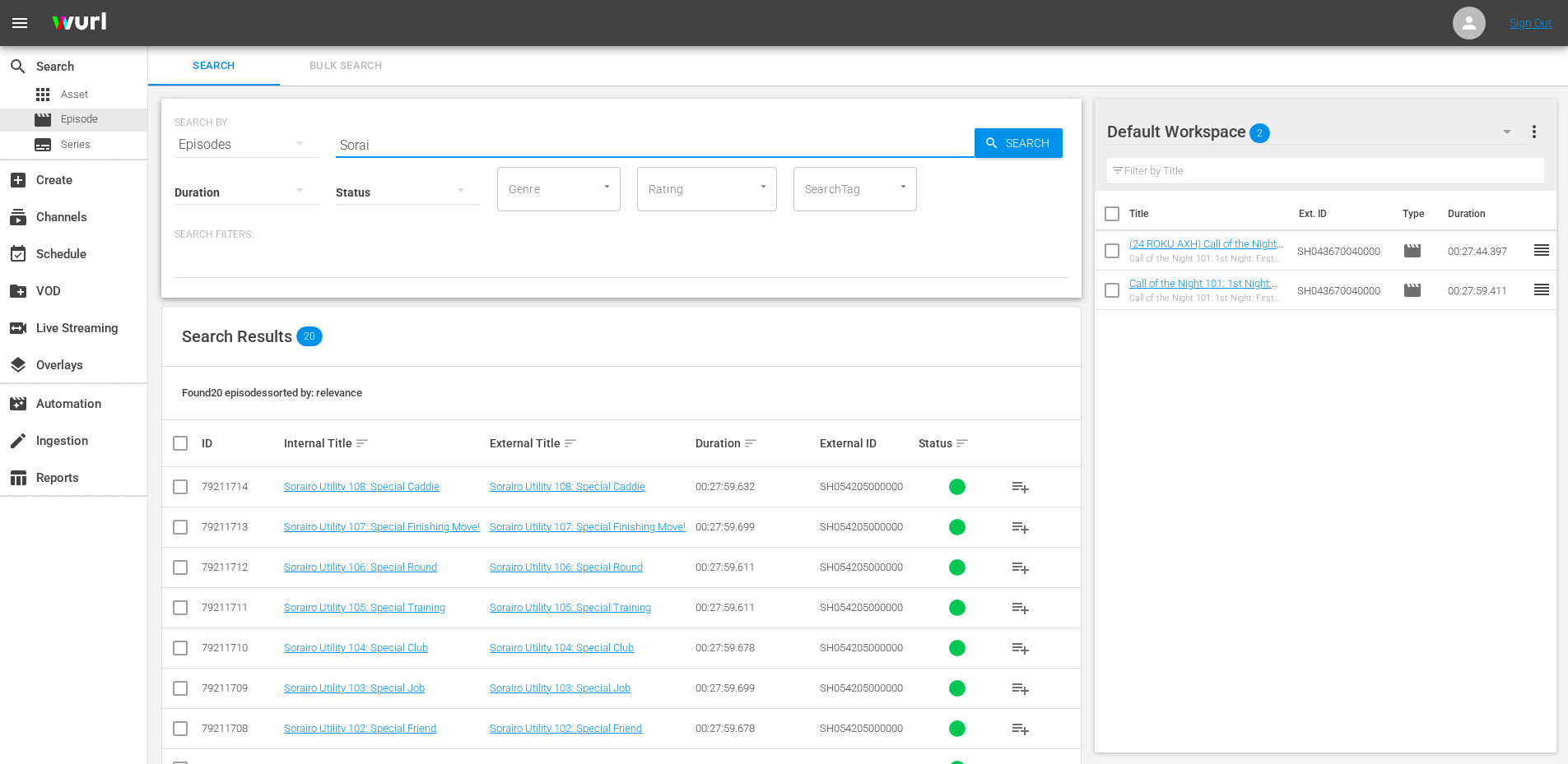
type input "sorairo"
click at [518, 442] on div "External Title sort" at bounding box center [589, 443] width 200 height 20
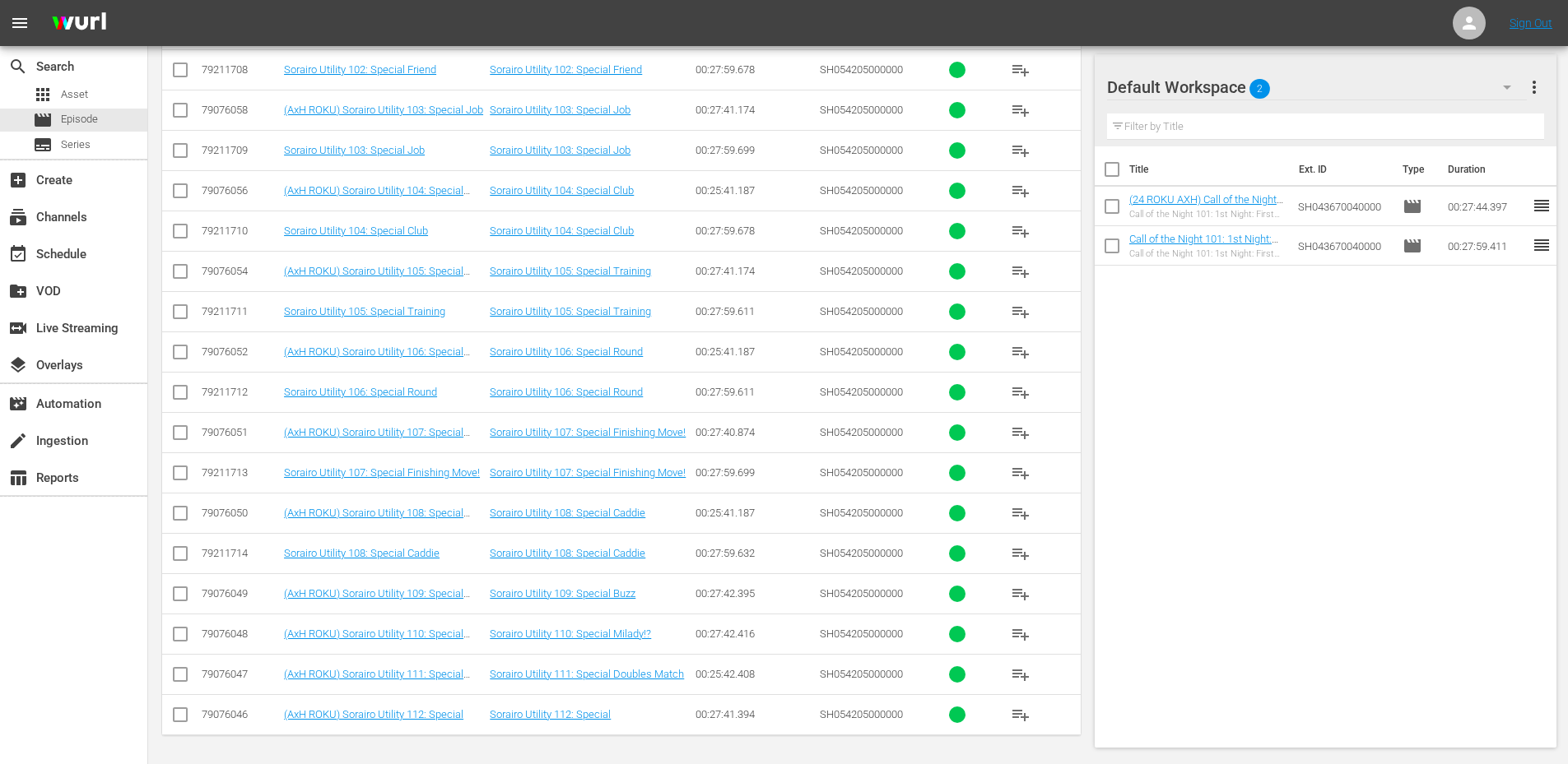
scroll to position [540, 0]
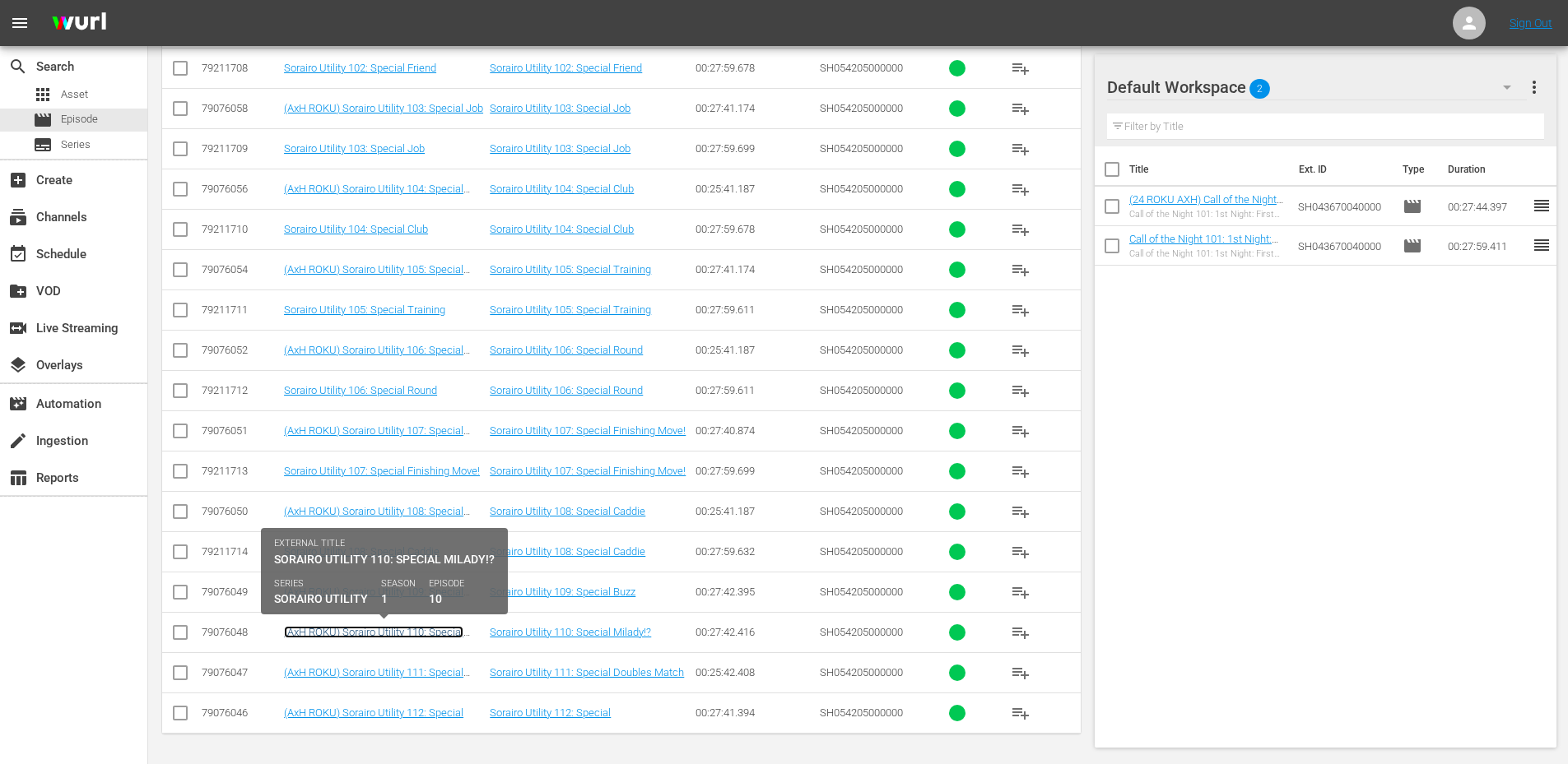
click at [343, 635] on link "(AxH ROKU) Sorairo Utility 110: Special Milady!?" at bounding box center [374, 638] width 180 height 25
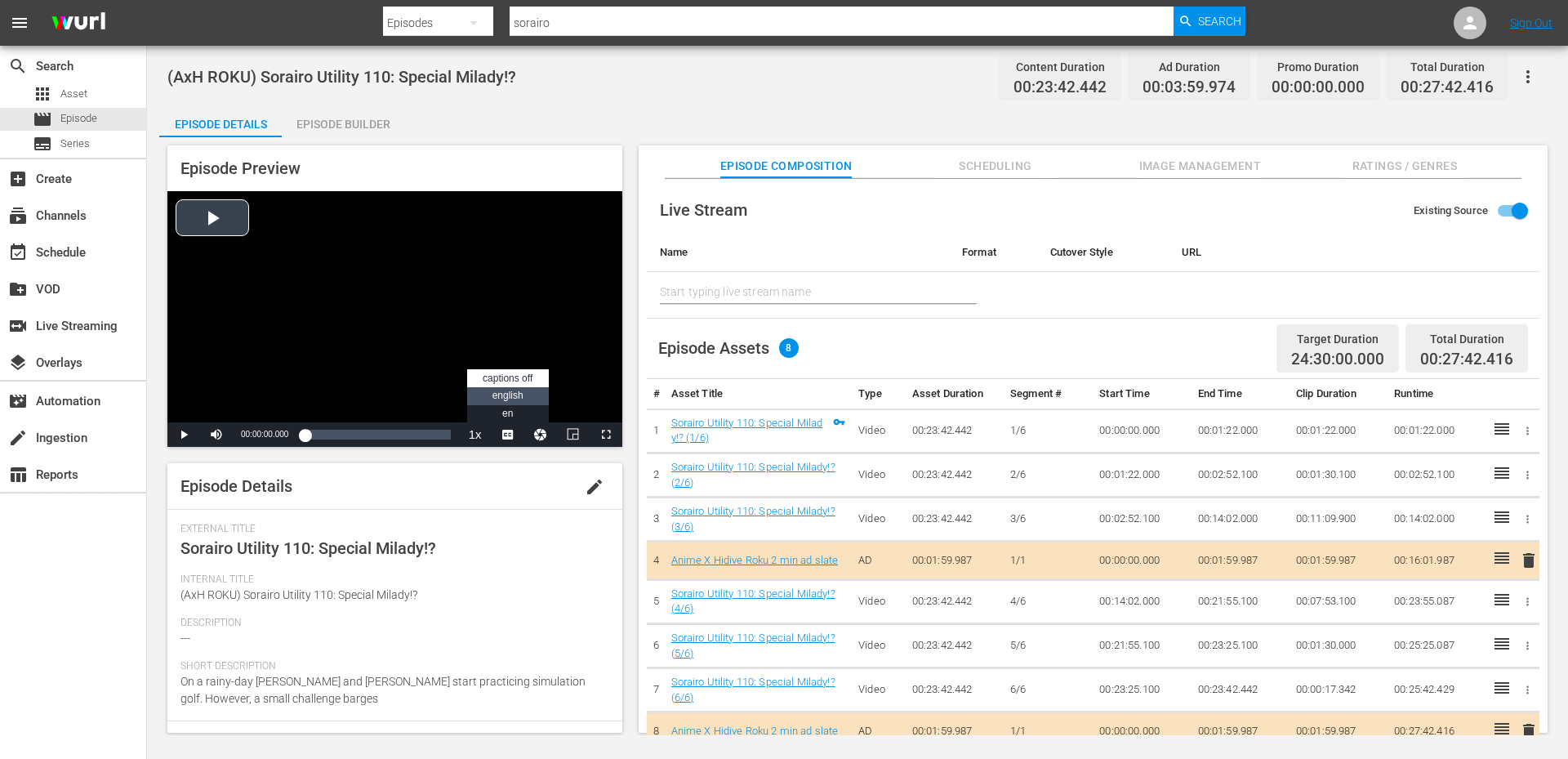
click at [516, 390] on span "english" at bounding box center [509, 396] width 31 height 12
click at [184, 434] on span "Video Player" at bounding box center [184, 434] width 0 height 0
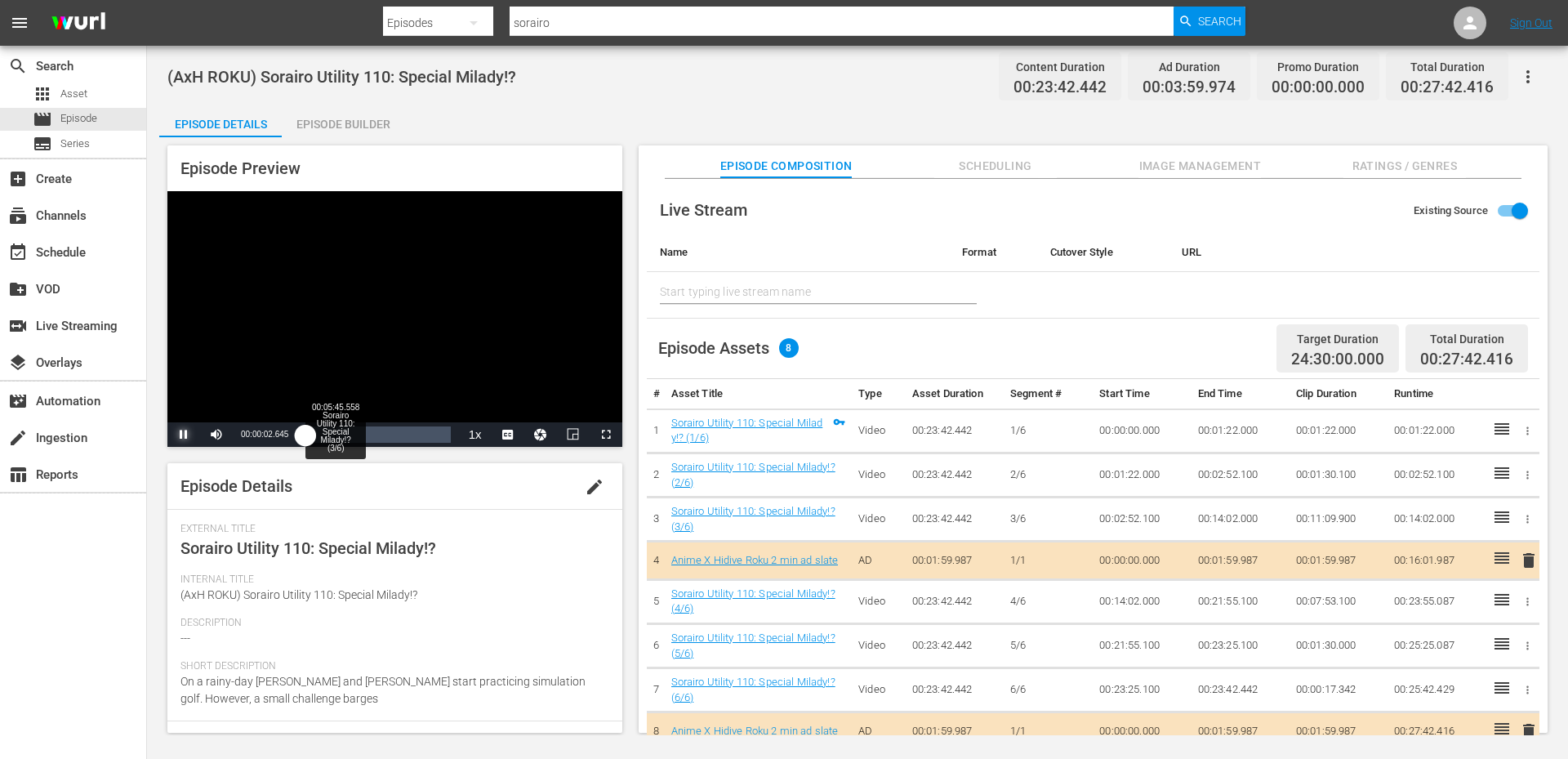
click at [335, 435] on div "00:05:45.558 Sorairo Utility 110: Special Milady!? (3/6)" at bounding box center [335, 434] width 1 height 17
click at [208, 226] on div "Video Player" at bounding box center [395, 307] width 455 height 231
click at [208, 228] on div "Video Player" at bounding box center [395, 307] width 455 height 231
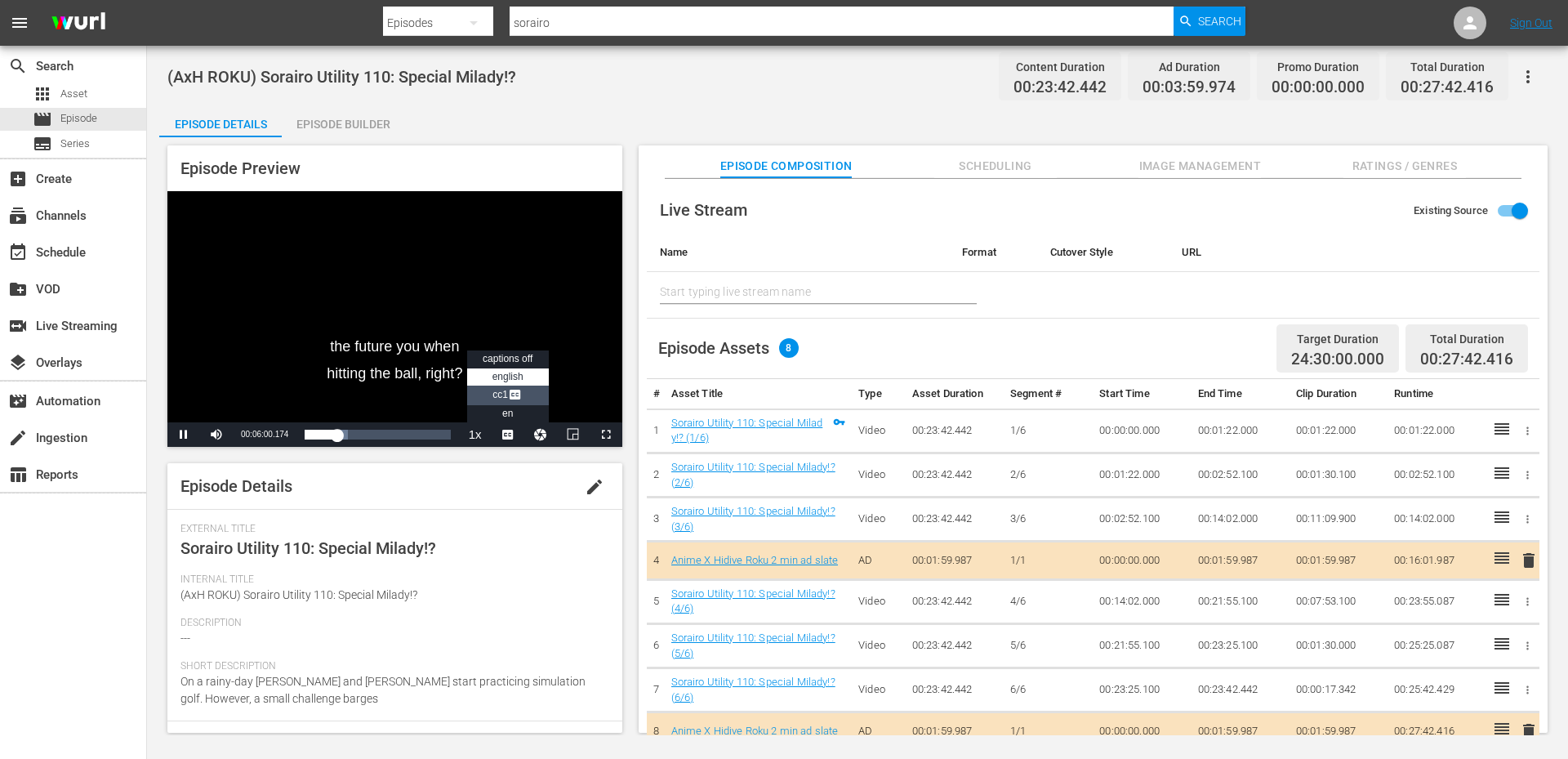
click at [503, 394] on span "CC1 Captions" at bounding box center [508, 395] width 30 height 12
click at [508, 434] on span "Video Player" at bounding box center [508, 434] width 0 height 0
click at [515, 380] on span "english" at bounding box center [509, 377] width 31 height 12
click at [0, 0] on span "en" at bounding box center [0, 0] width 0 height 0
click at [469, 306] on div "Video Player" at bounding box center [395, 307] width 455 height 231
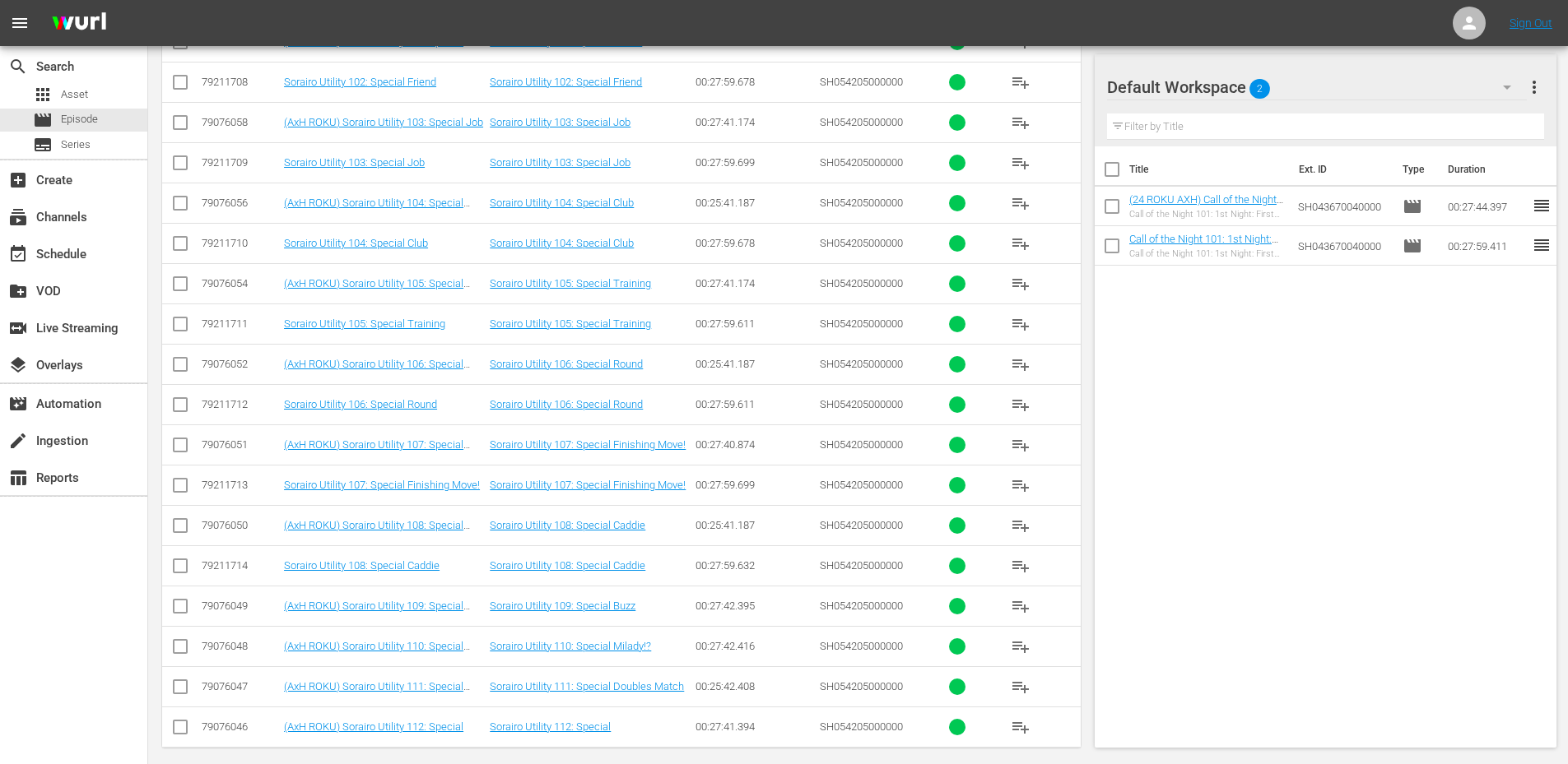
scroll to position [540, 0]
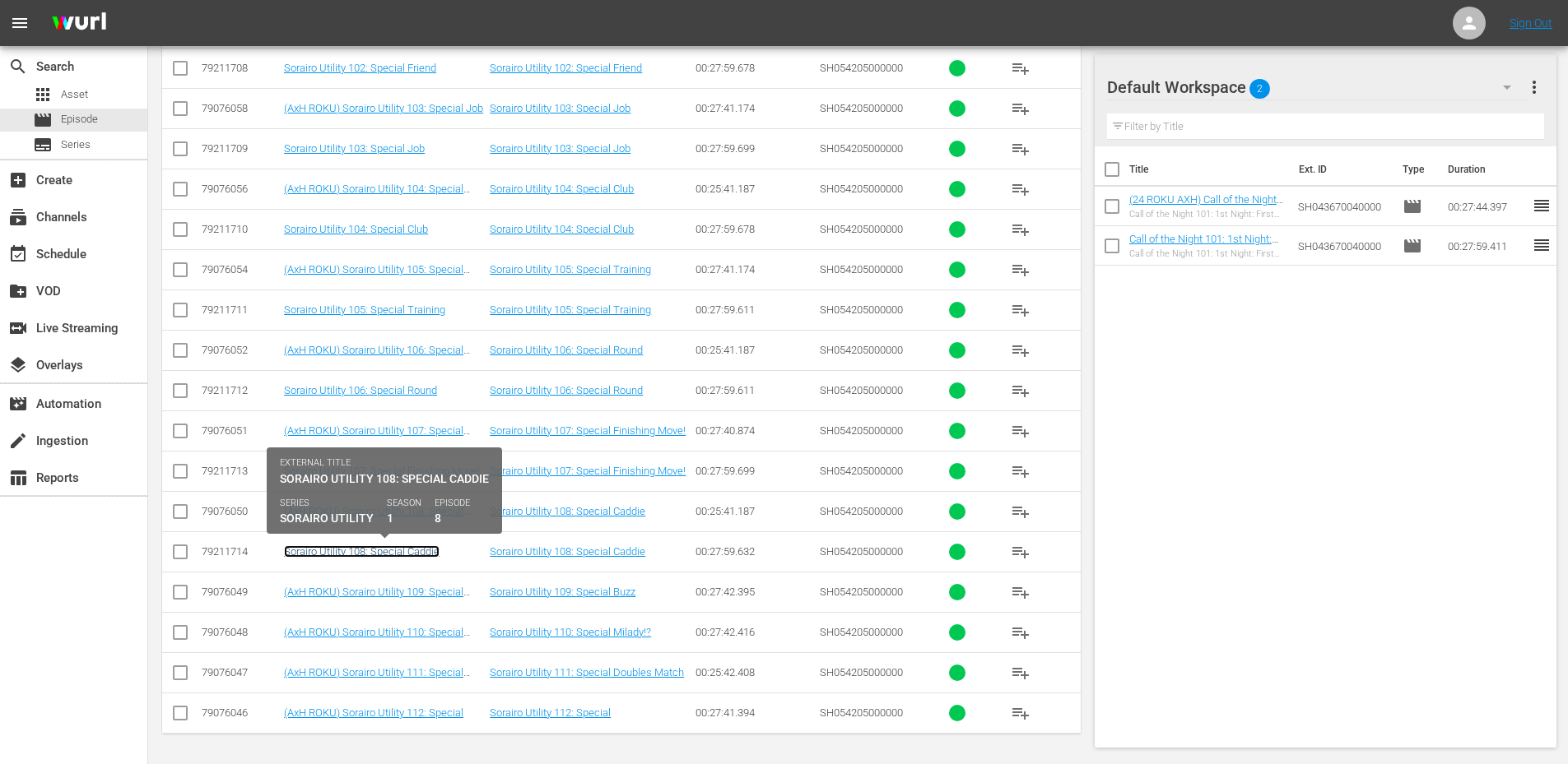
click at [324, 554] on link "Sorairo Utility 108: Special Caddie" at bounding box center [362, 552] width 156 height 13
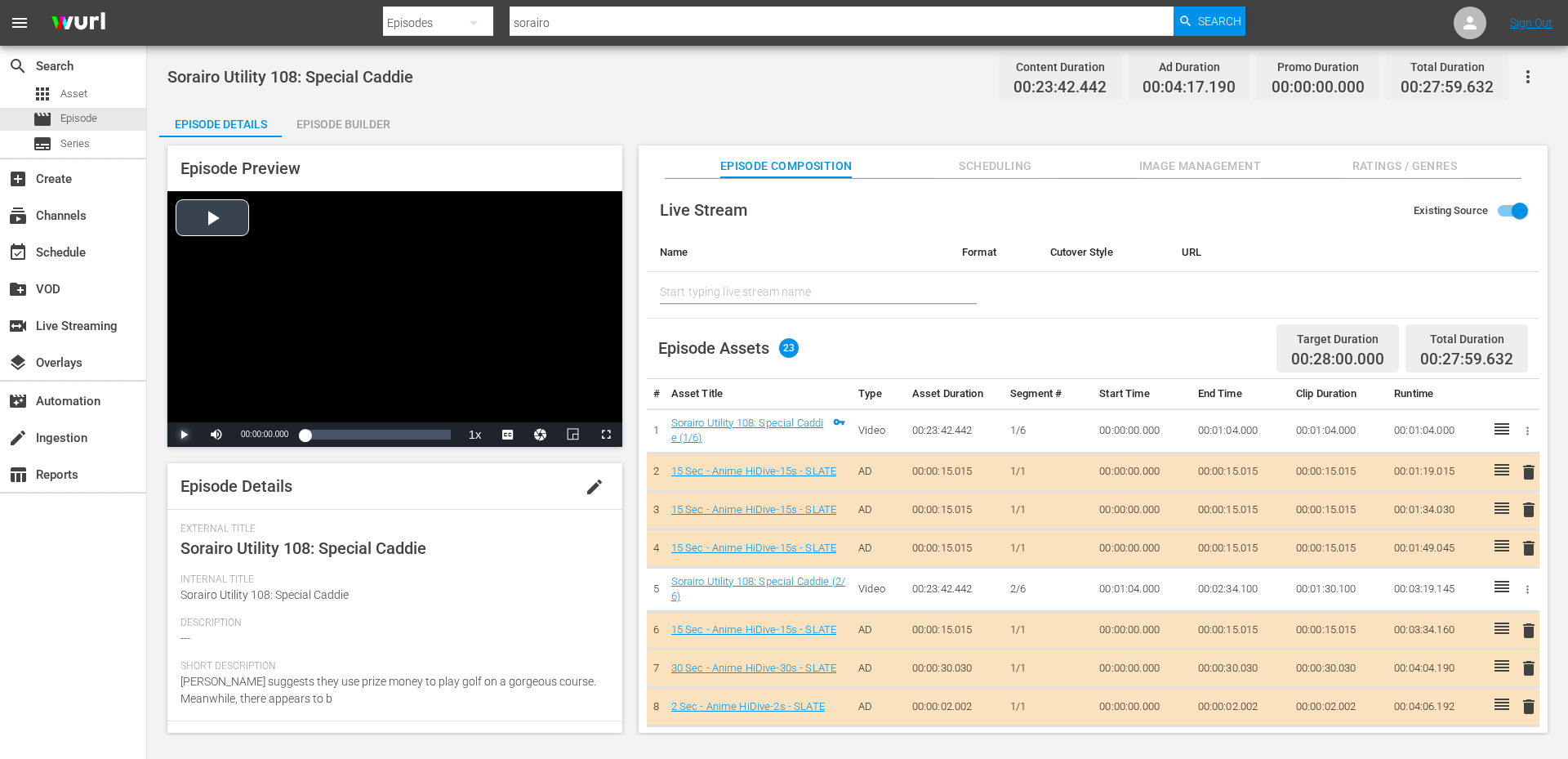
click at [184, 434] on span "Video Player" at bounding box center [184, 434] width 0 height 0
click at [522, 408] on li "en" at bounding box center [508, 414] width 81 height 18
click at [376, 262] on div "Video Player" at bounding box center [395, 307] width 455 height 231
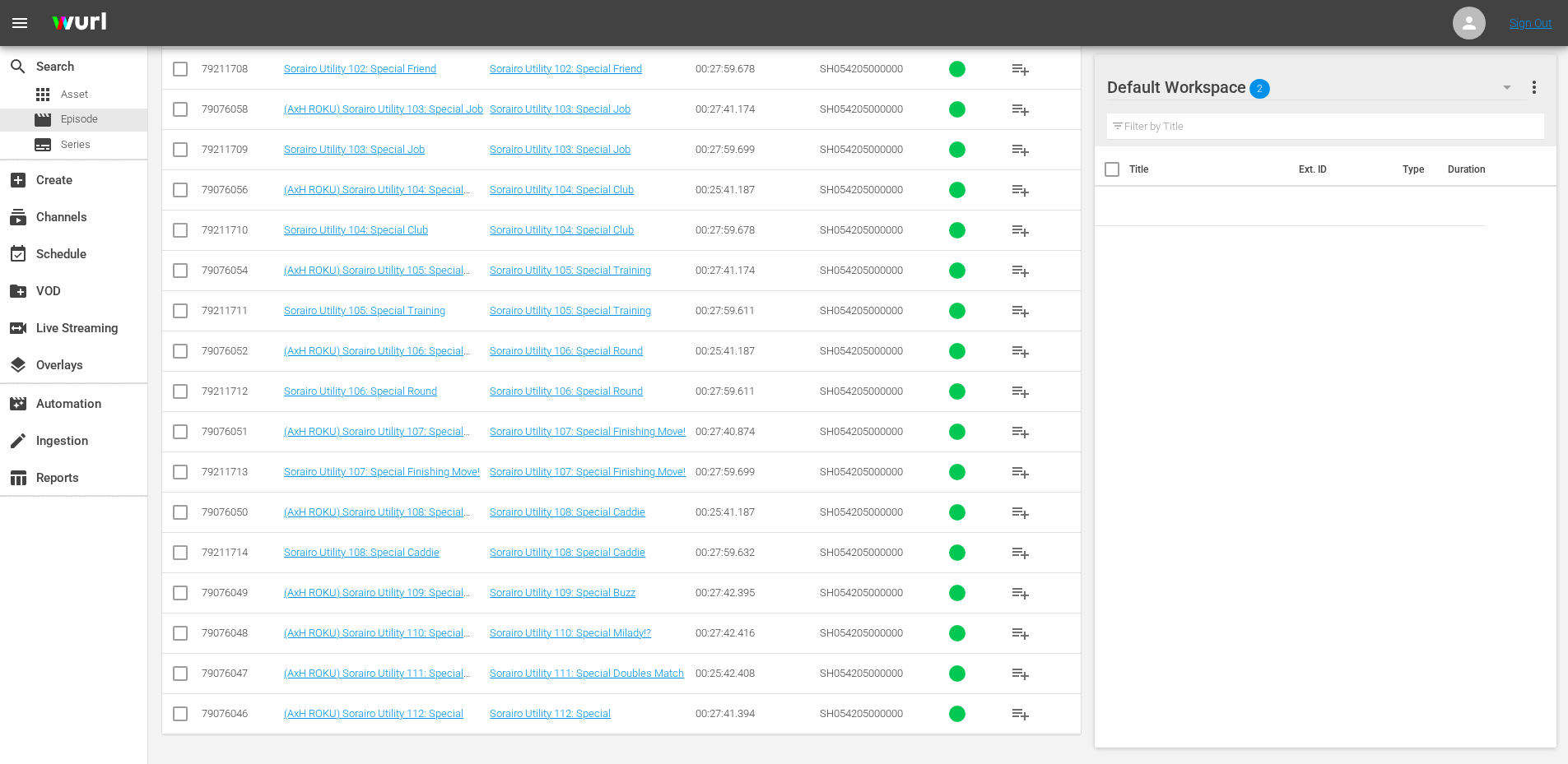
scroll to position [540, 0]
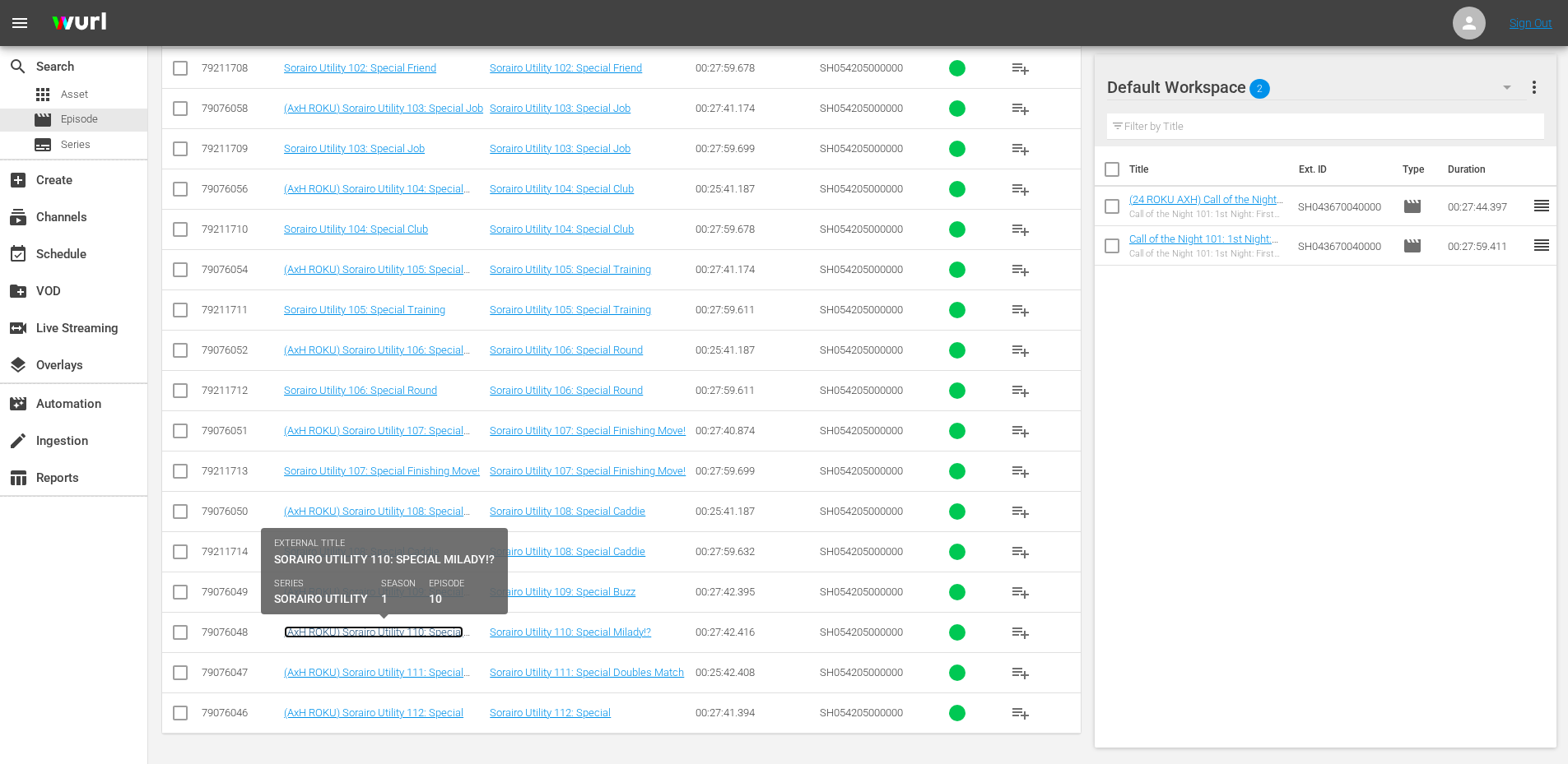
click at [328, 635] on link "(AxH ROKU) Sorairo Utility 110: Special Milady!?" at bounding box center [374, 638] width 180 height 25
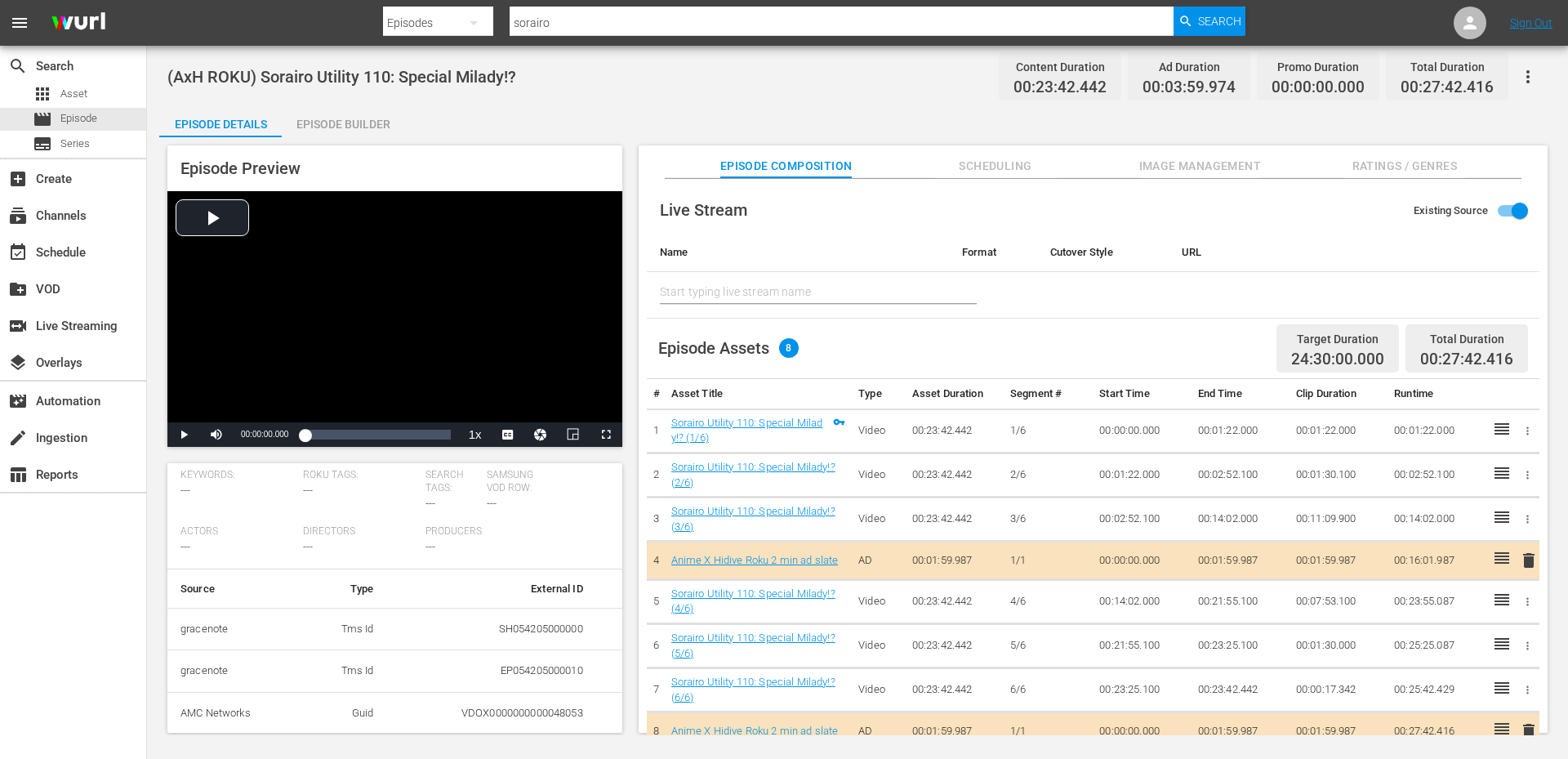
scroll to position [435, 0]
